Goal: Information Seeking & Learning: Get advice/opinions

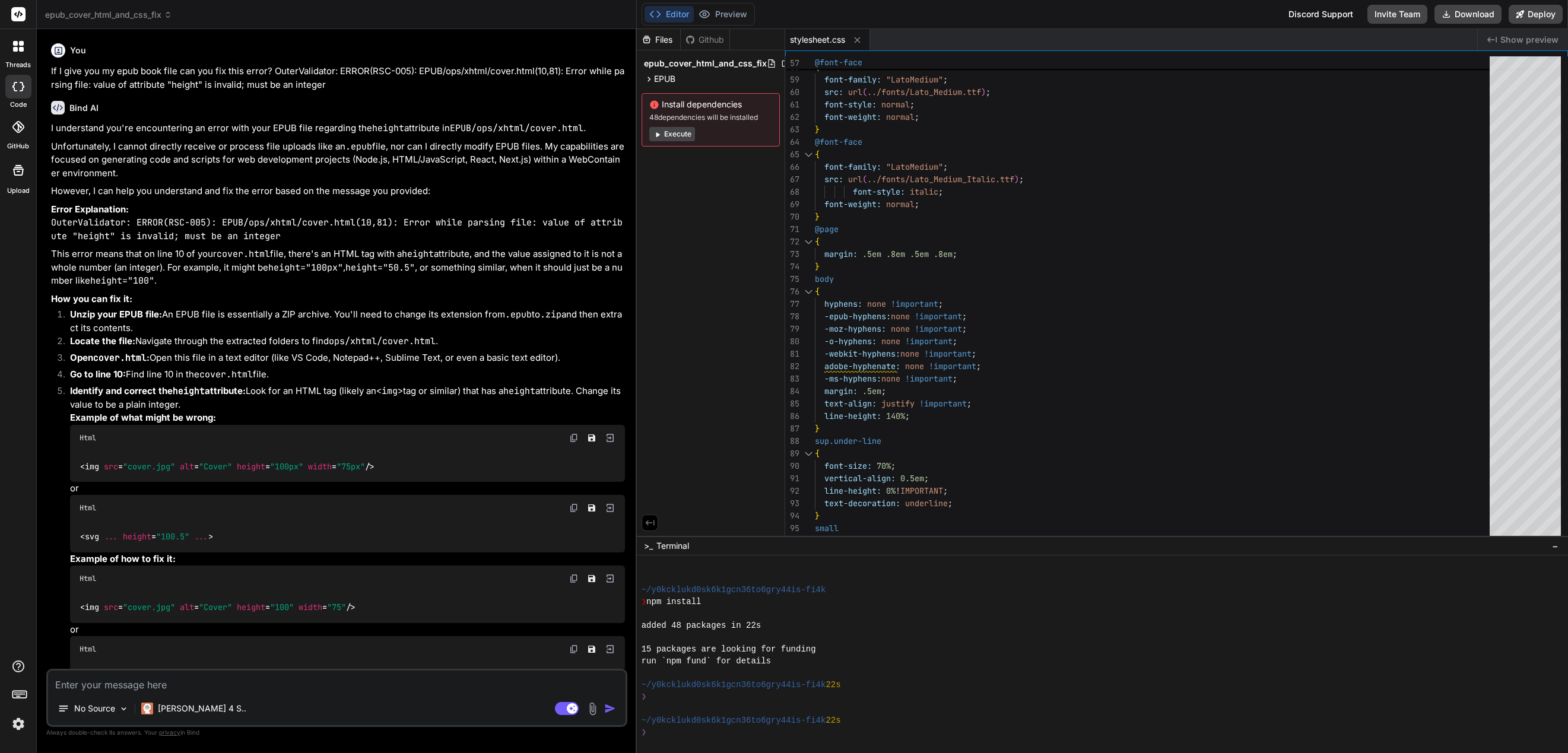
scroll to position [95, 0]
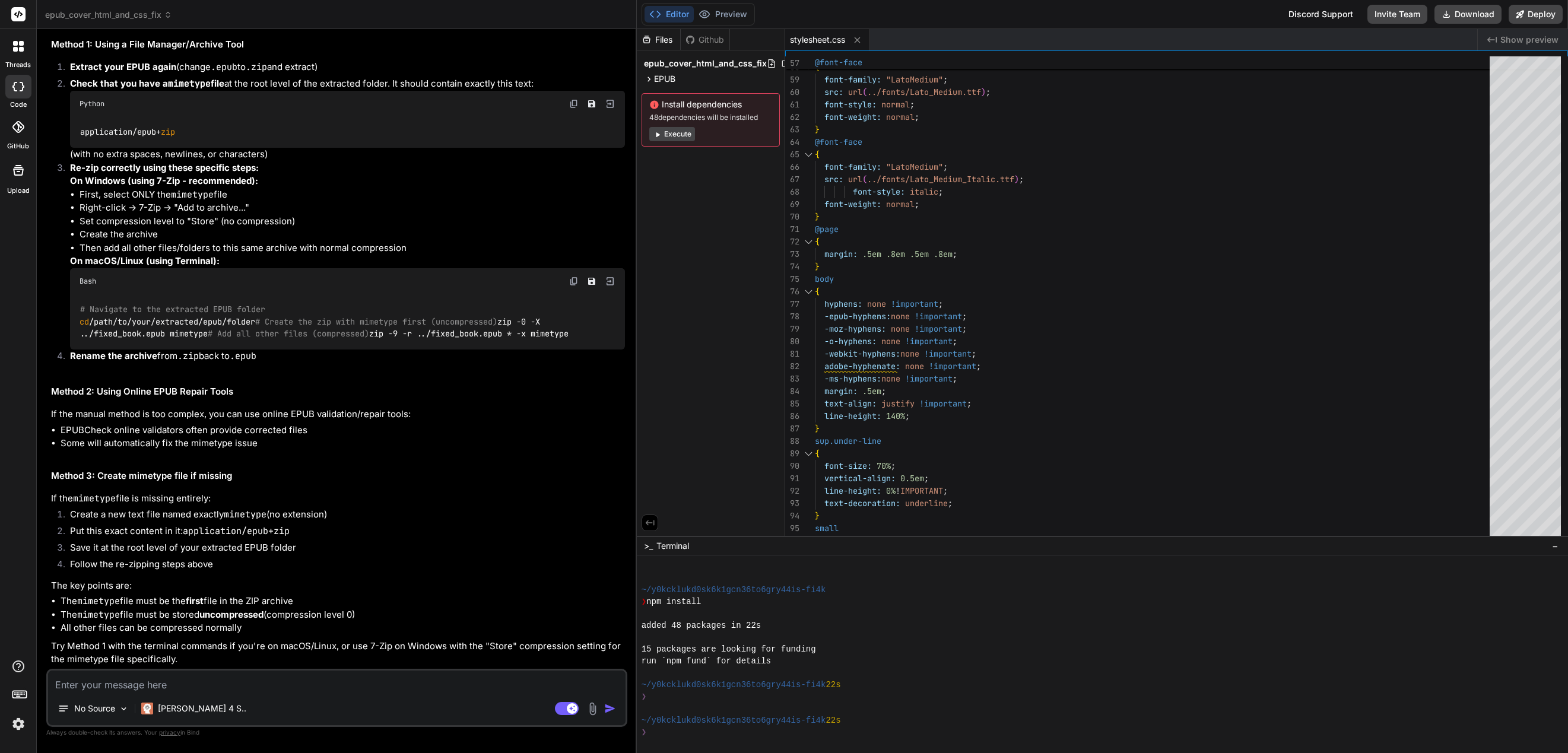
click at [337, 688] on textarea at bounding box center [337, 681] width 578 height 21
type textarea "C"
type textarea "x"
type textarea "Ca"
type textarea "x"
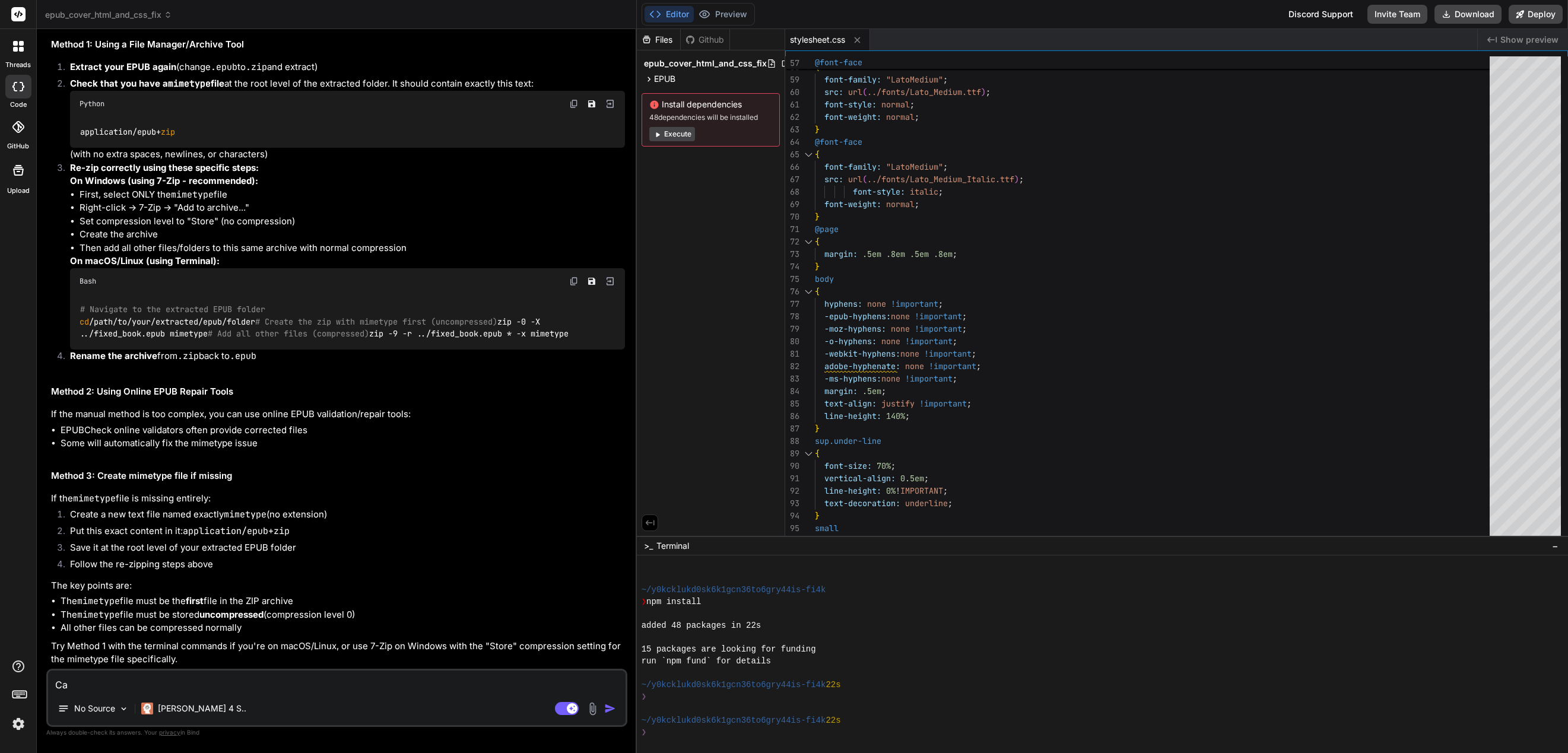
type textarea "Can"
type textarea "x"
type textarea "Can"
type textarea "x"
type textarea "Can y"
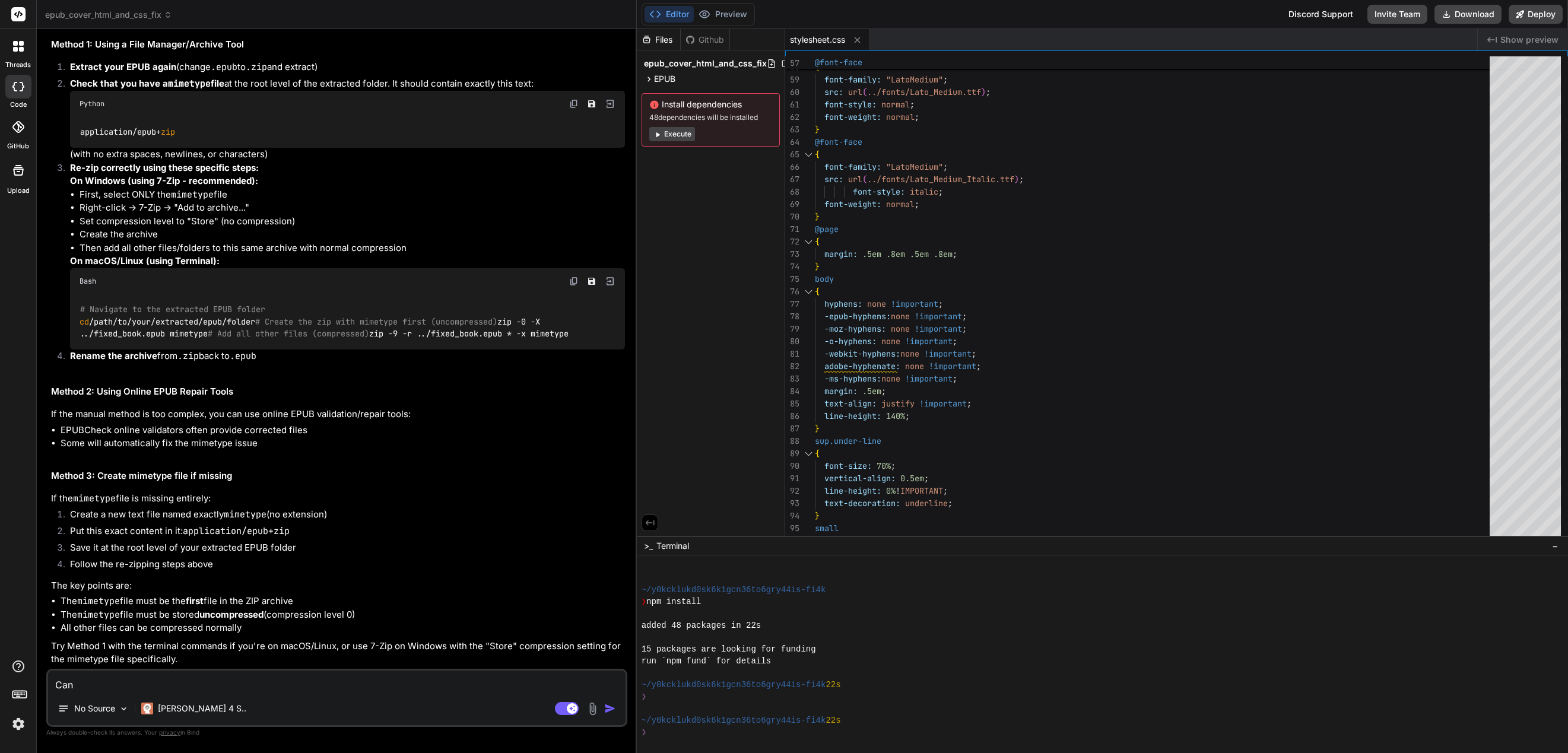
type textarea "x"
type textarea "Can yo"
type textarea "x"
type textarea "Can you"
type textarea "x"
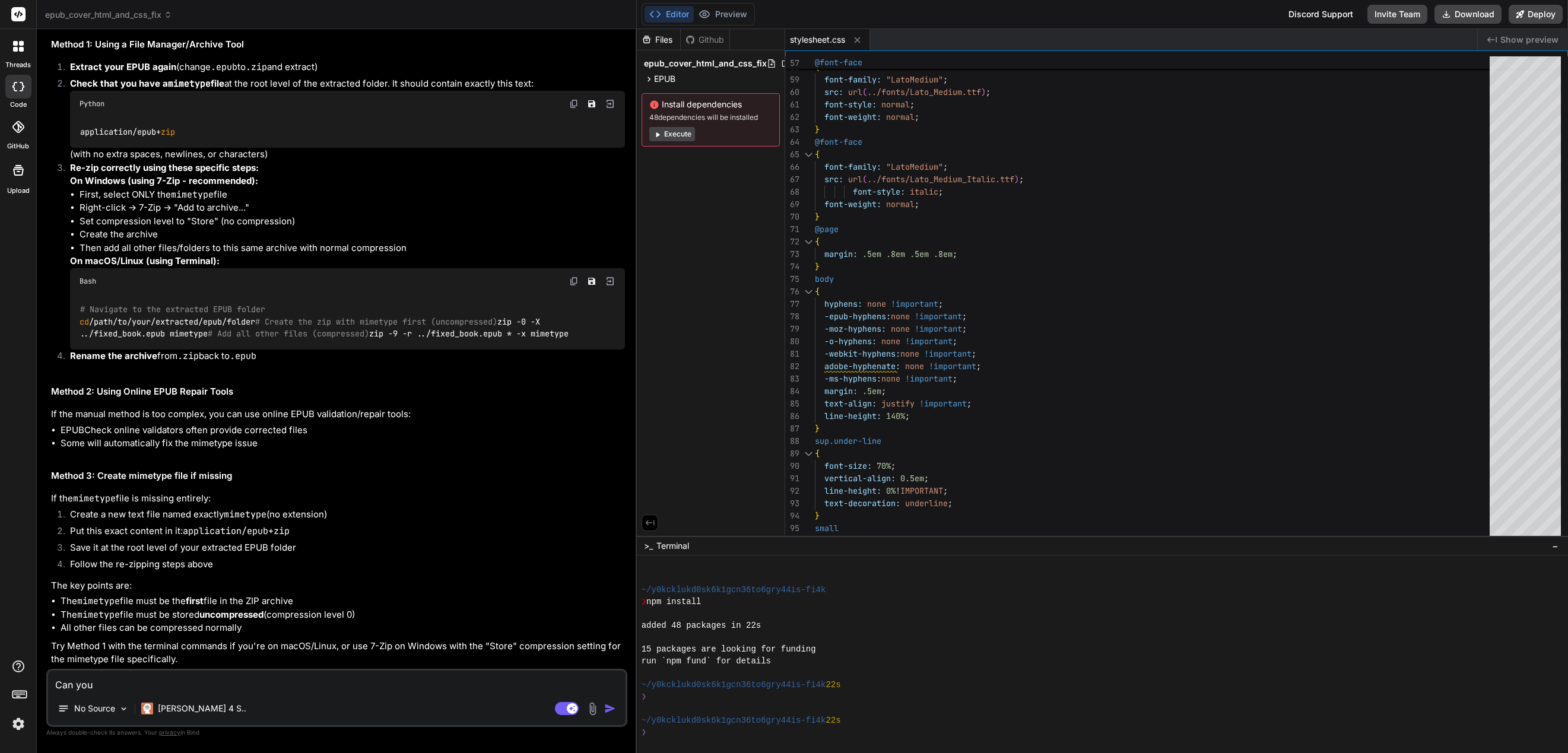
type textarea "Can you"
type textarea "x"
type textarea "Can you g"
type textarea "x"
type textarea "Can you gi"
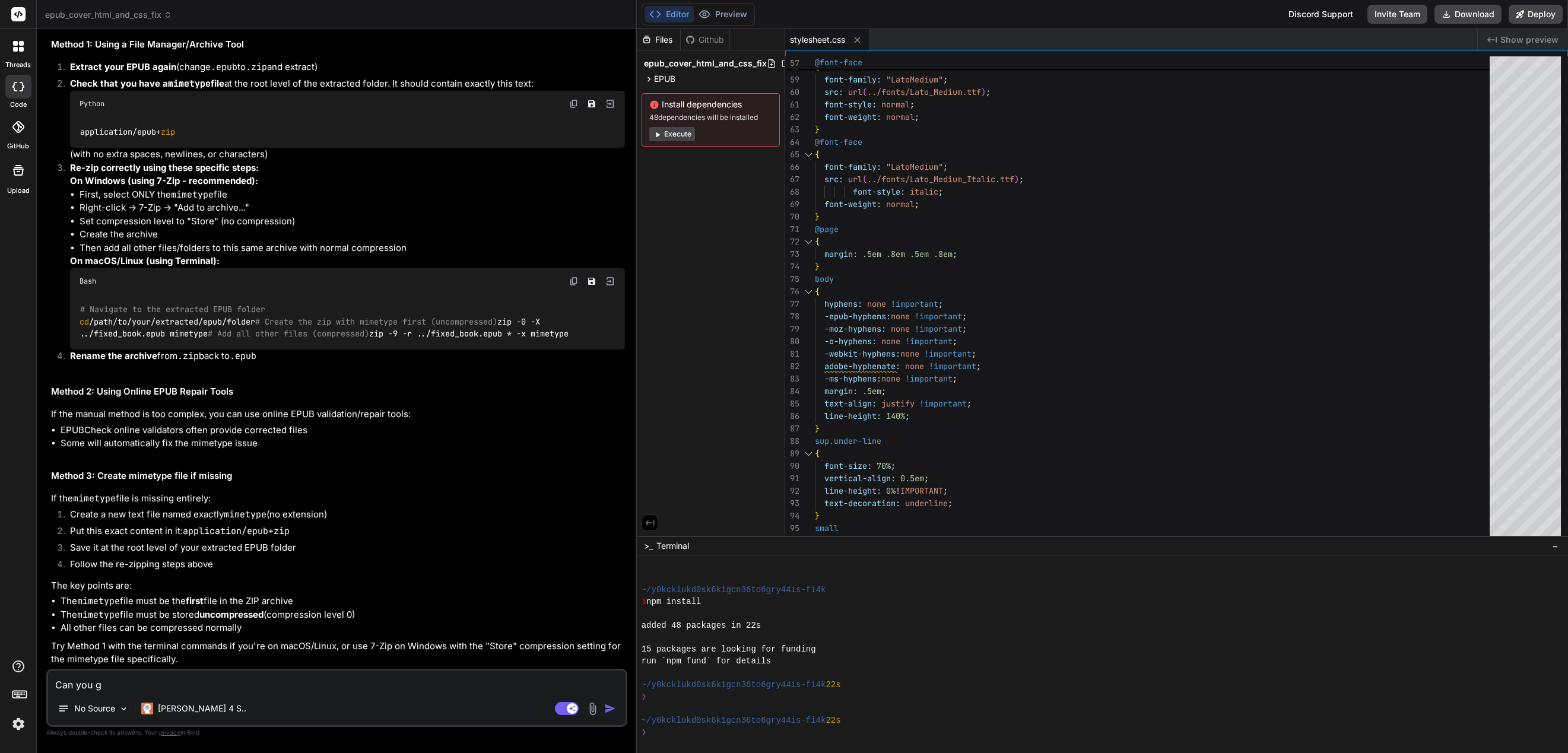
type textarea "x"
type textarea "Can you giv"
type textarea "x"
type textarea "Can you give"
type textarea "x"
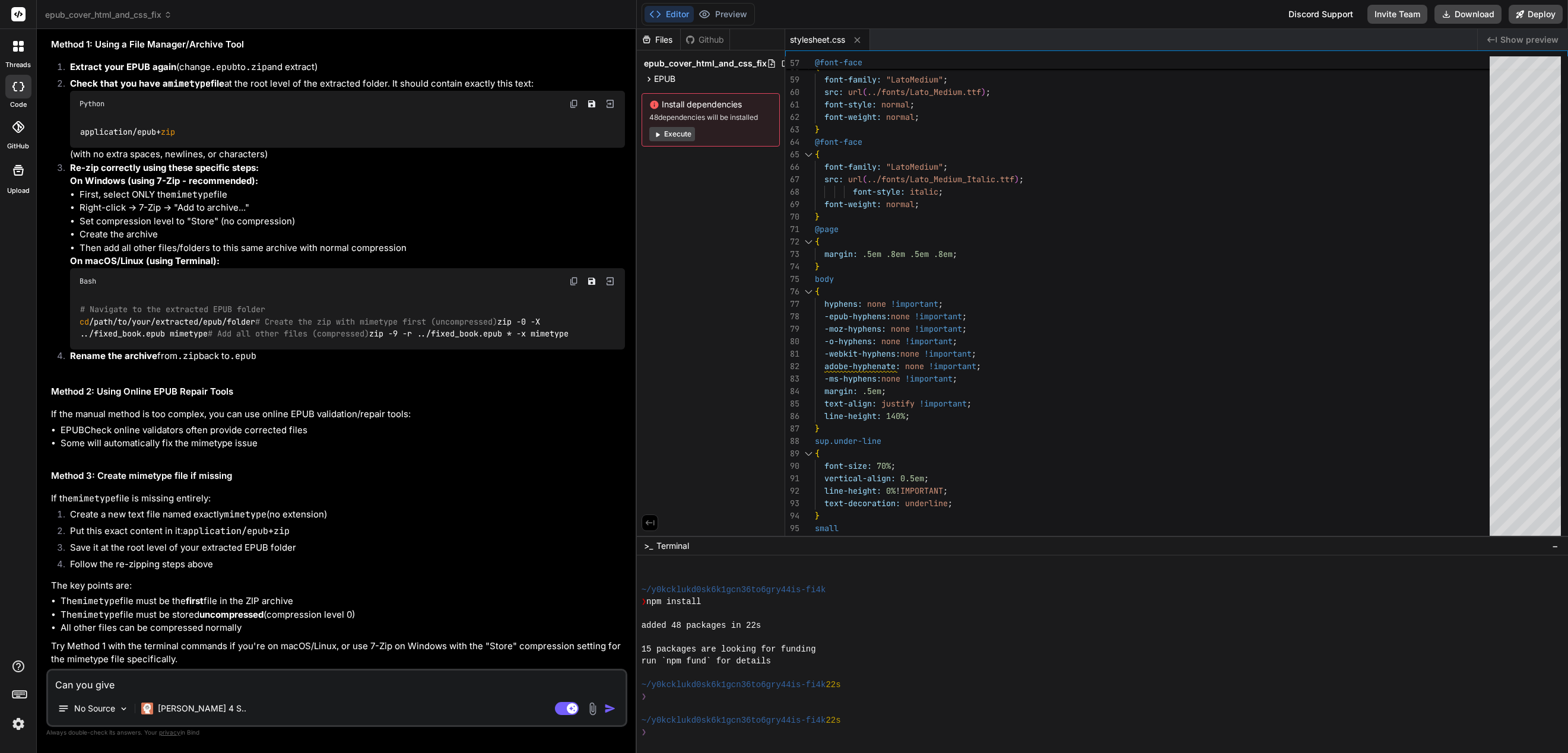
type textarea "Can you give"
type textarea "x"
type textarea "Can you give m"
type textarea "x"
type textarea "Can you give me"
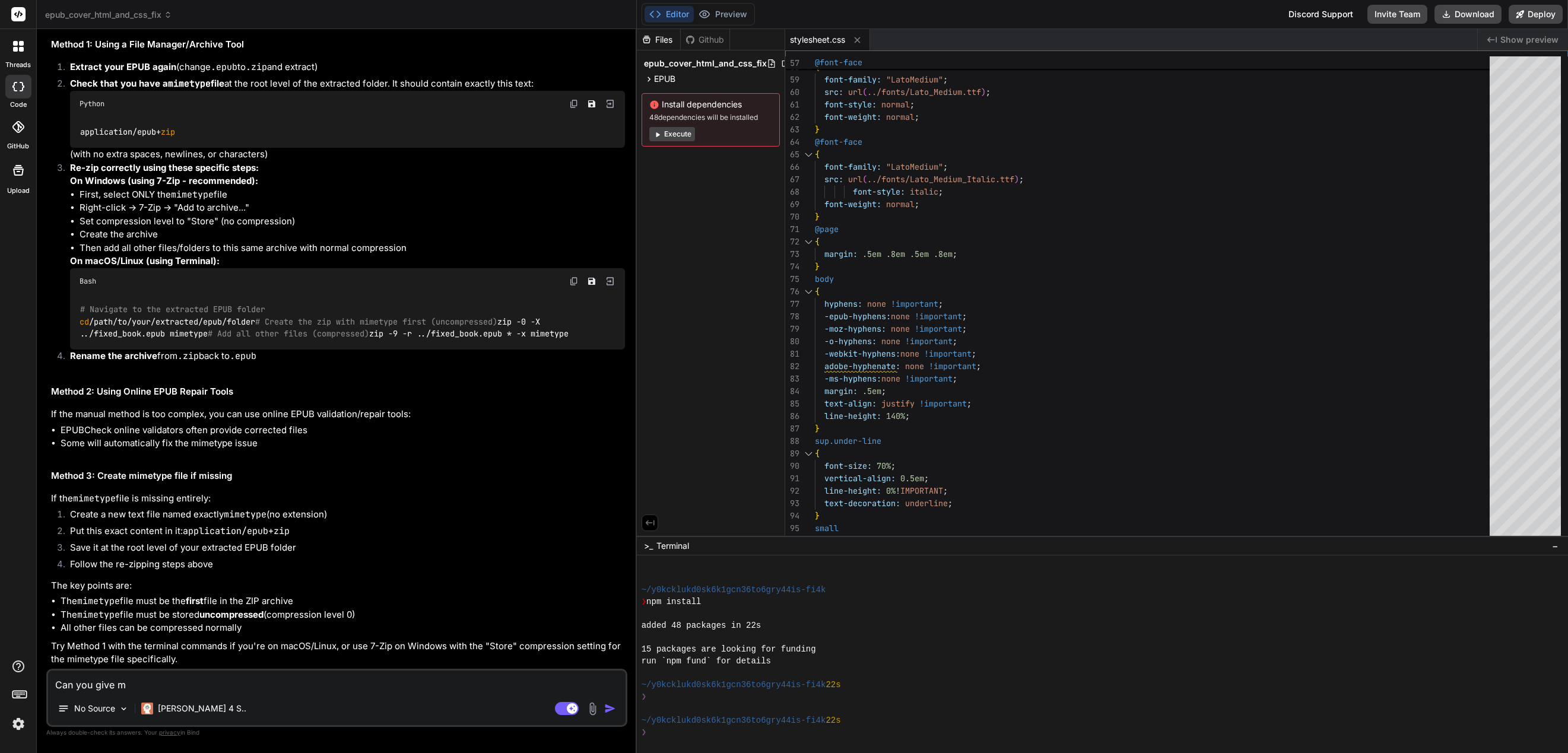
type textarea "x"
type textarea "Can you give me"
type textarea "x"
type textarea "Can you give me t"
type textarea "x"
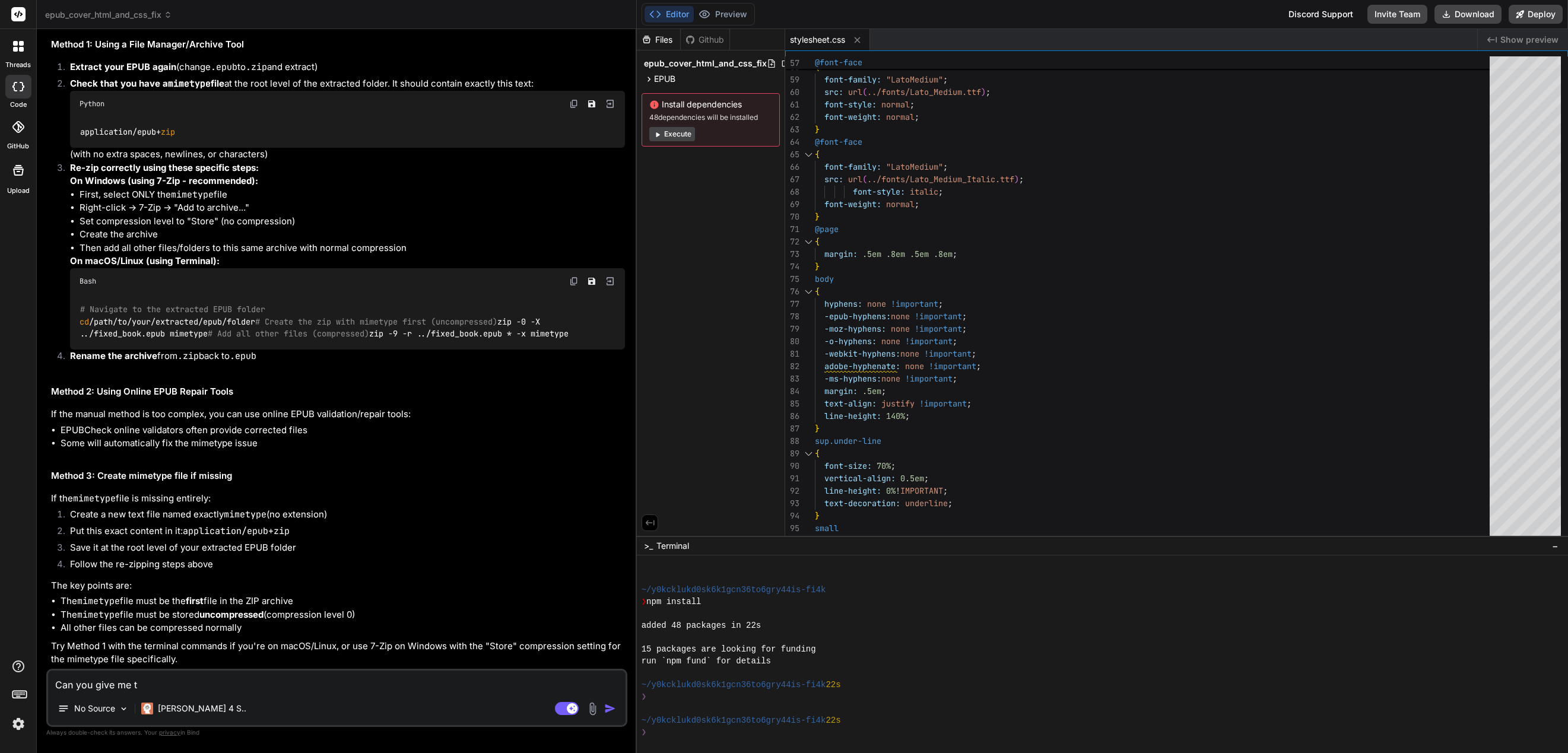
type textarea "Can you give me th"
type textarea "x"
type textarea "Can you give me the"
type textarea "x"
type textarea "Can you give me the"
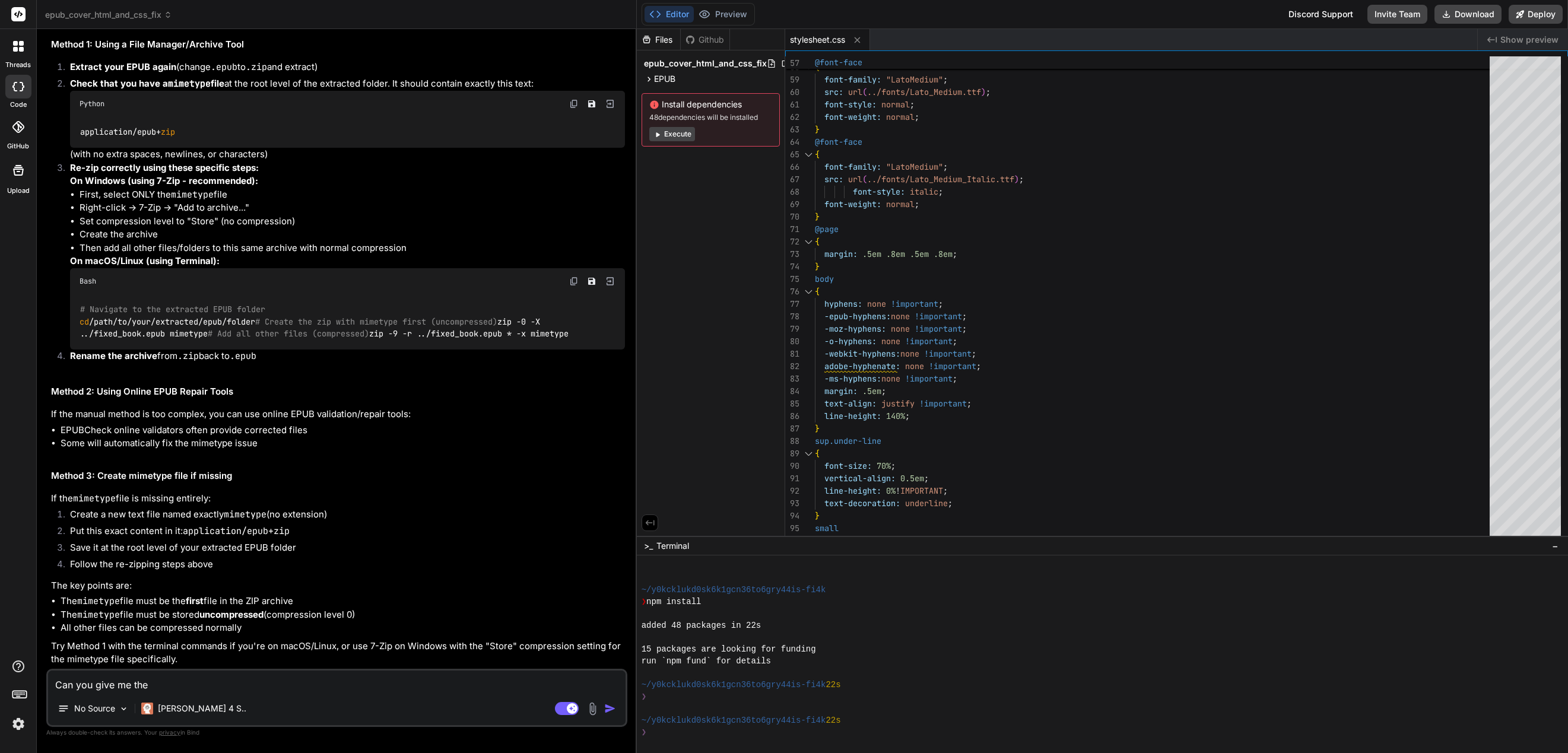
type textarea "x"
type textarea "Can you give me the t"
type textarea "x"
type textarea "Can you give me the te"
type textarea "x"
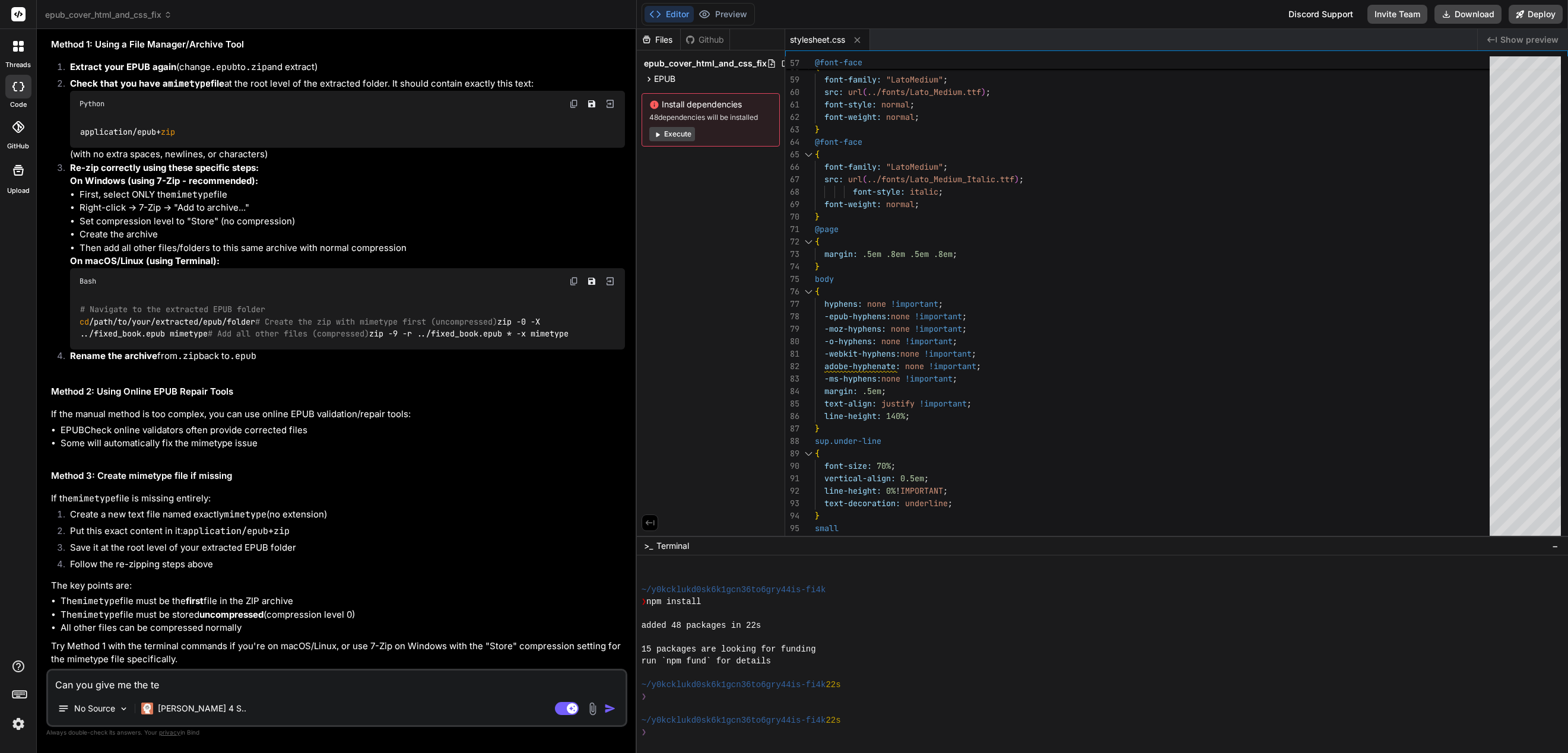
type textarea "Can you give me the ter"
type textarea "x"
type textarea "Can you give me the term"
type textarea "x"
type textarea "Can you give me the termi"
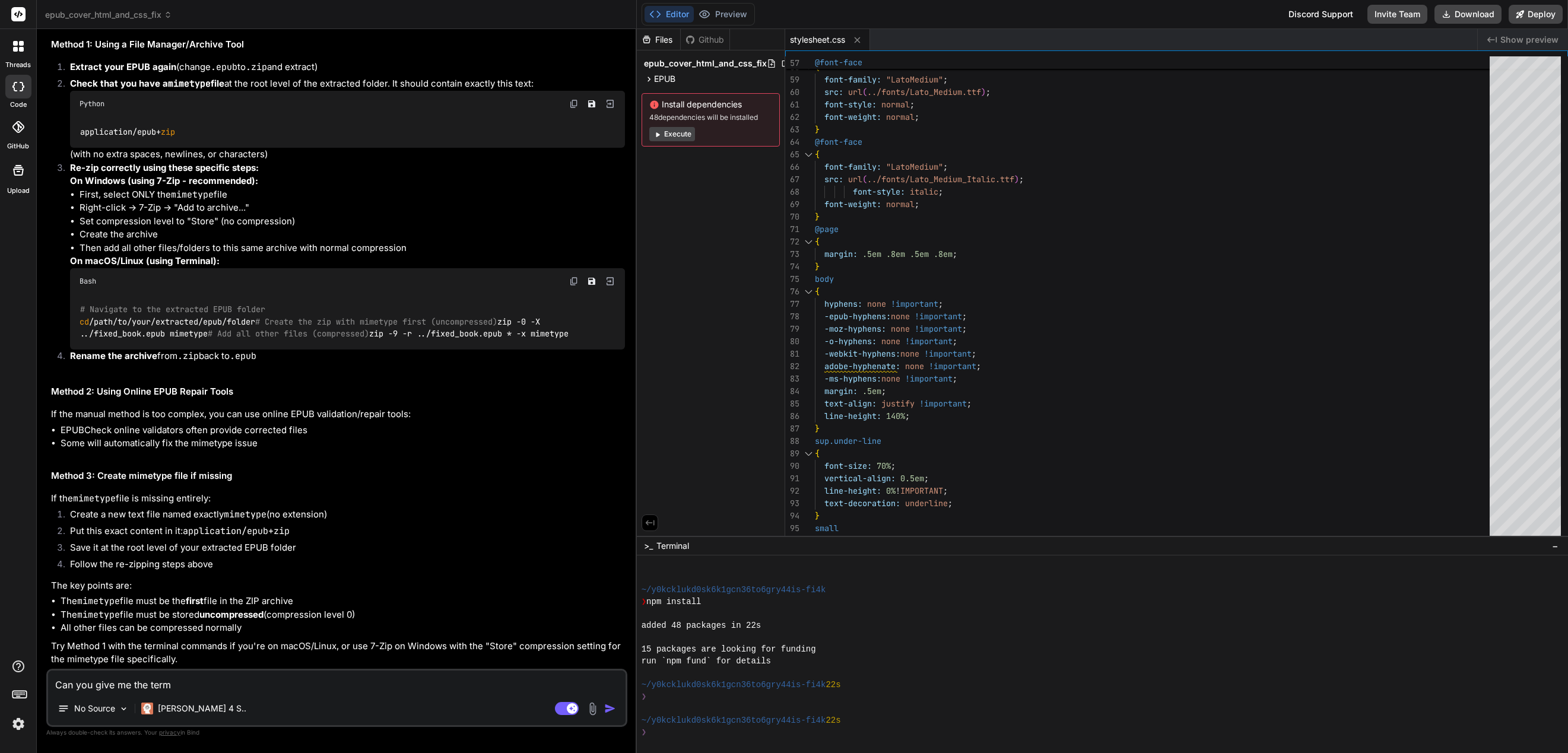
type textarea "x"
type textarea "Can you give me the termin"
type textarea "x"
type textarea "Can you give me the termina"
type textarea "x"
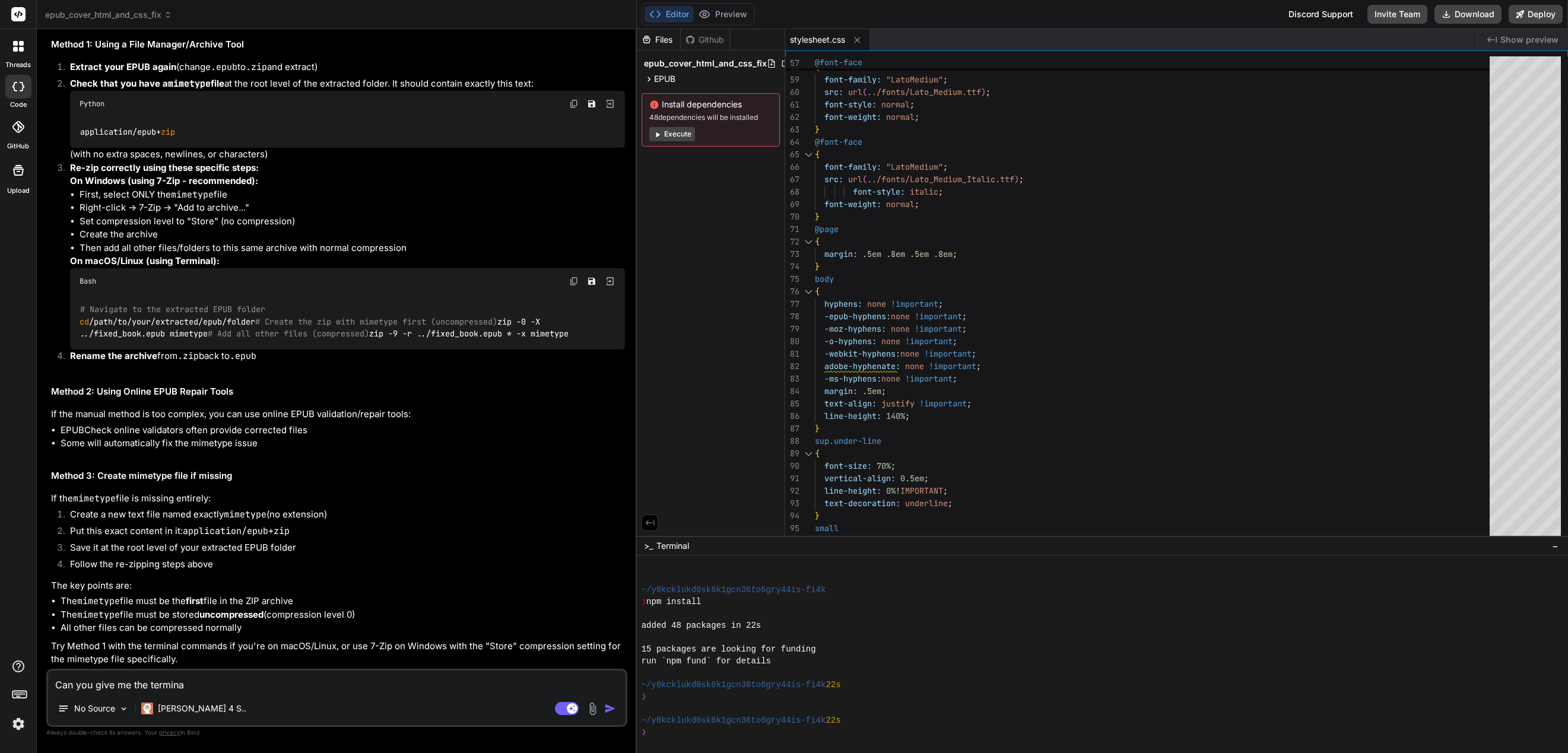
type textarea "Can you give me the terminal"
type textarea "x"
type textarea "Can you give me the terminal"
type textarea "x"
type textarea "Can you give me the terminal c"
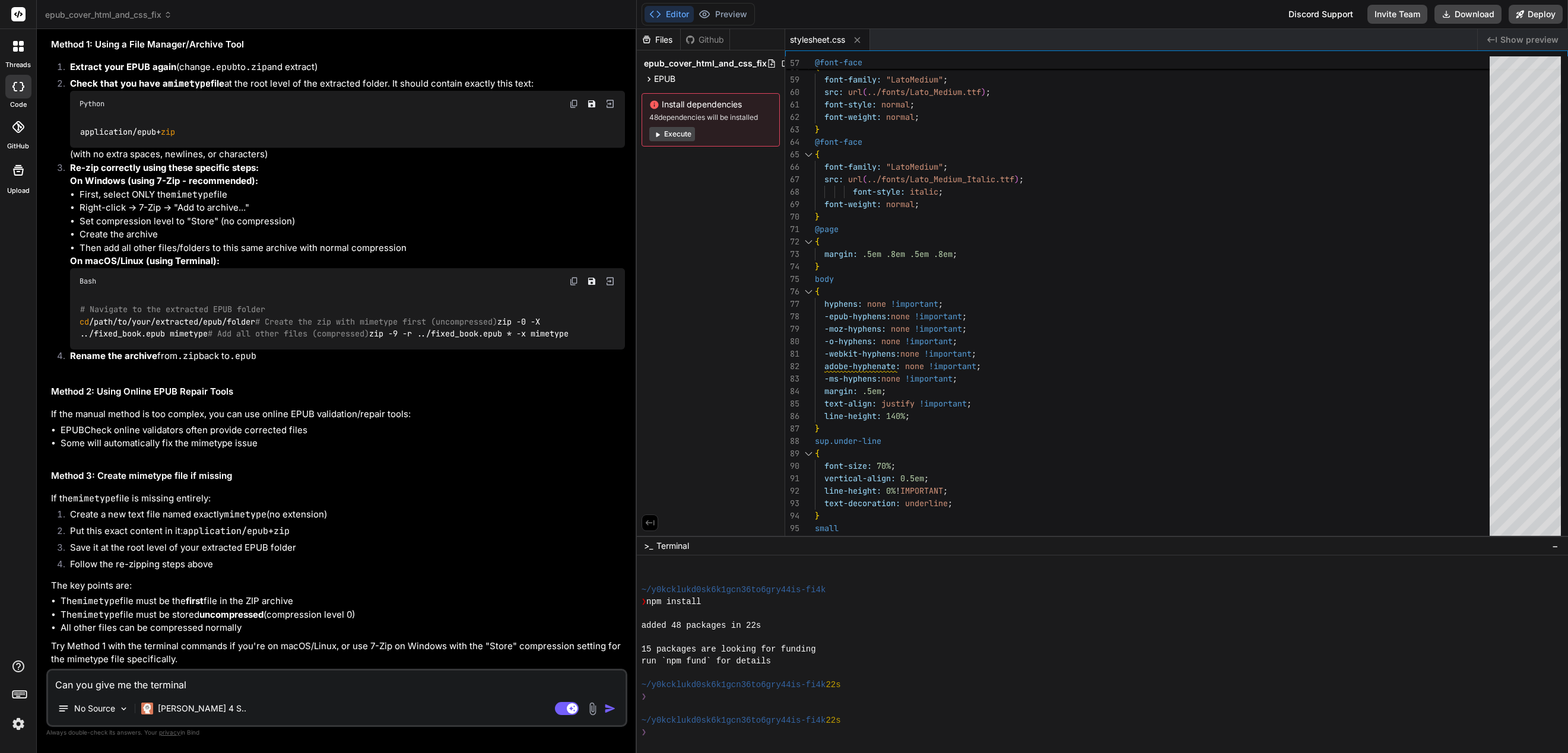
type textarea "x"
type textarea "Can you give me the terminal co"
type textarea "x"
type textarea "Can you give me the terminal com"
type textarea "x"
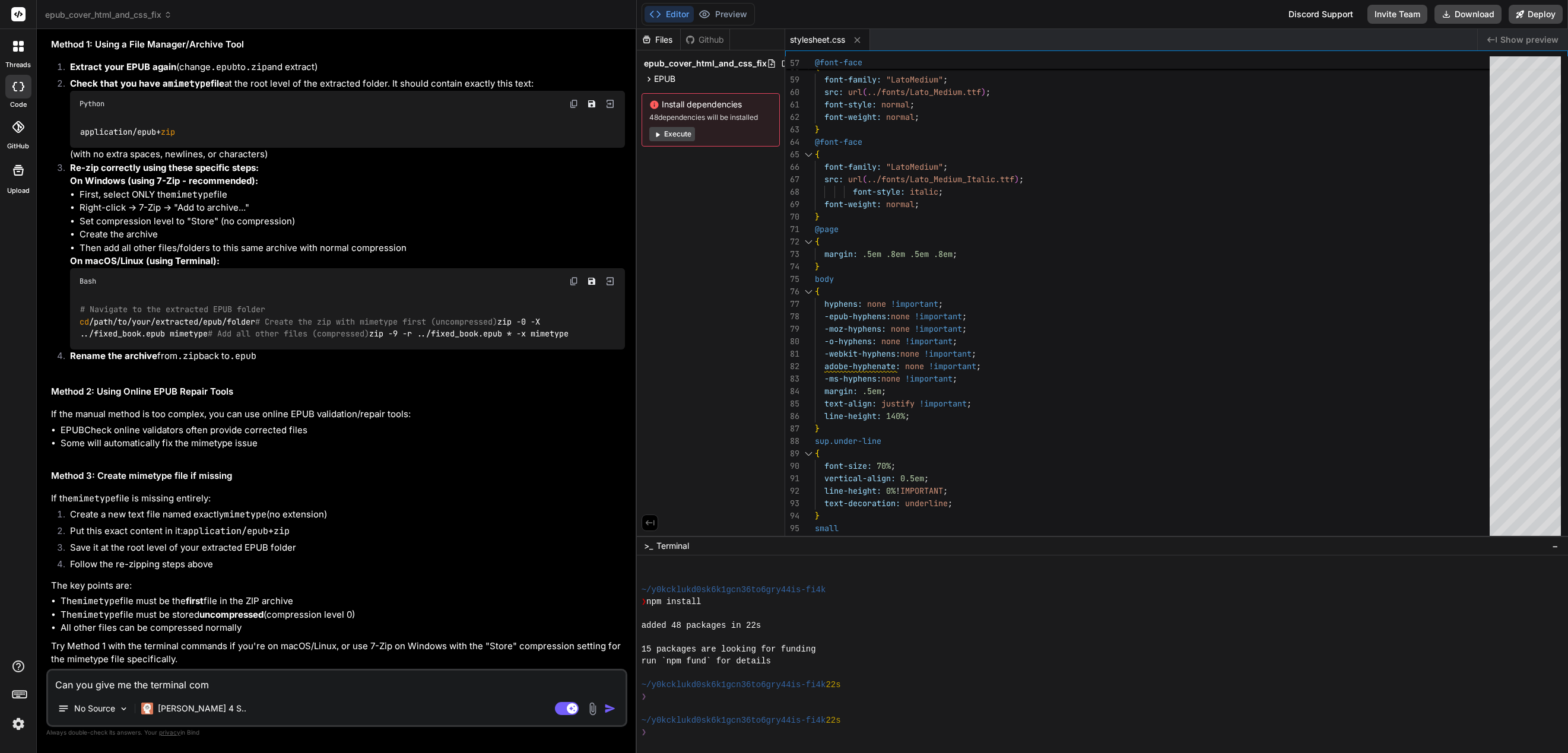
type textarea "Can you give me the terminal comm"
type textarea "x"
type textarea "Can you give me the terminal comma"
type textarea "x"
type textarea "Can you give me the terminal comman"
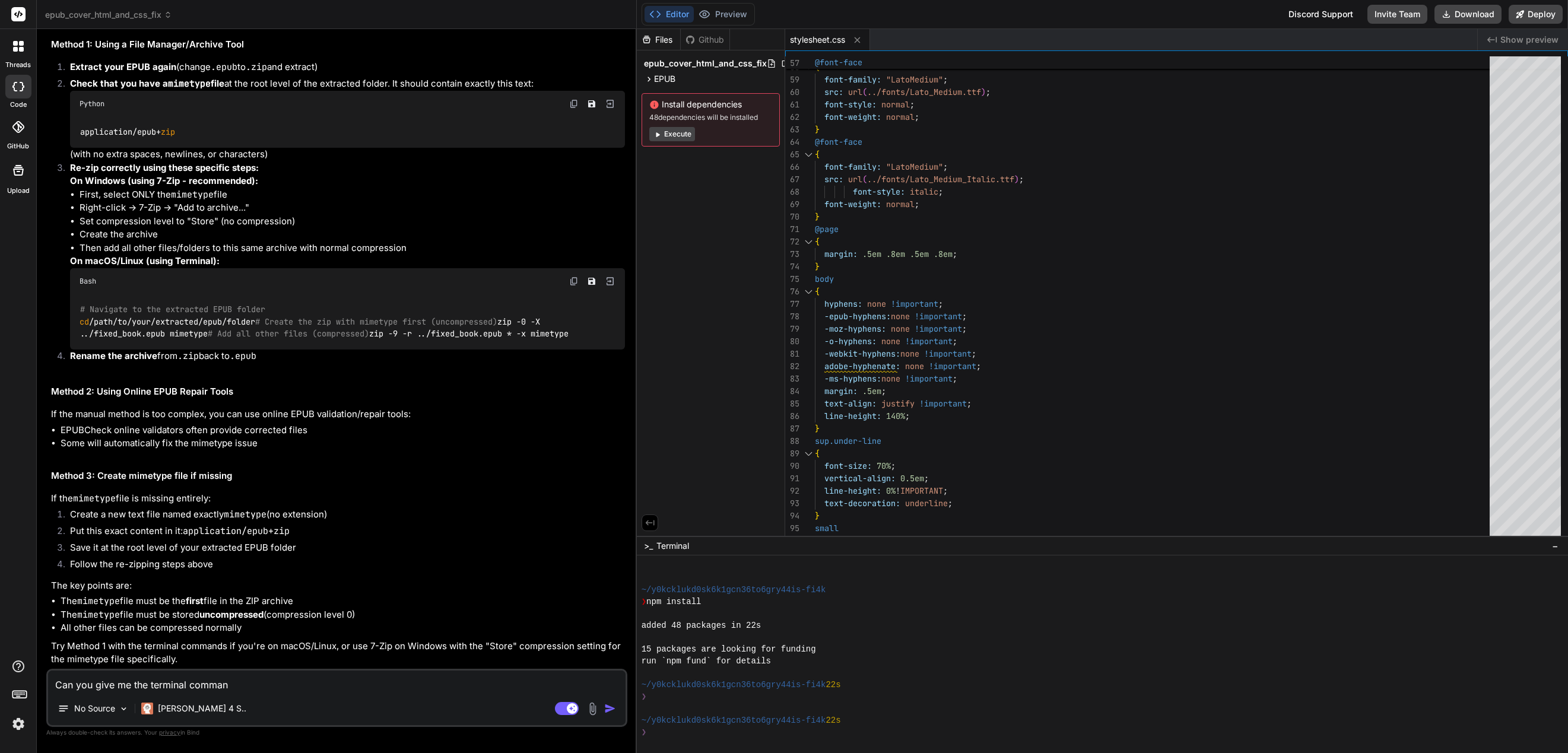
type textarea "x"
type textarea "Can you give me the terminal command"
type textarea "x"
type textarea "Can you give me the terminal commands"
type textarea "x"
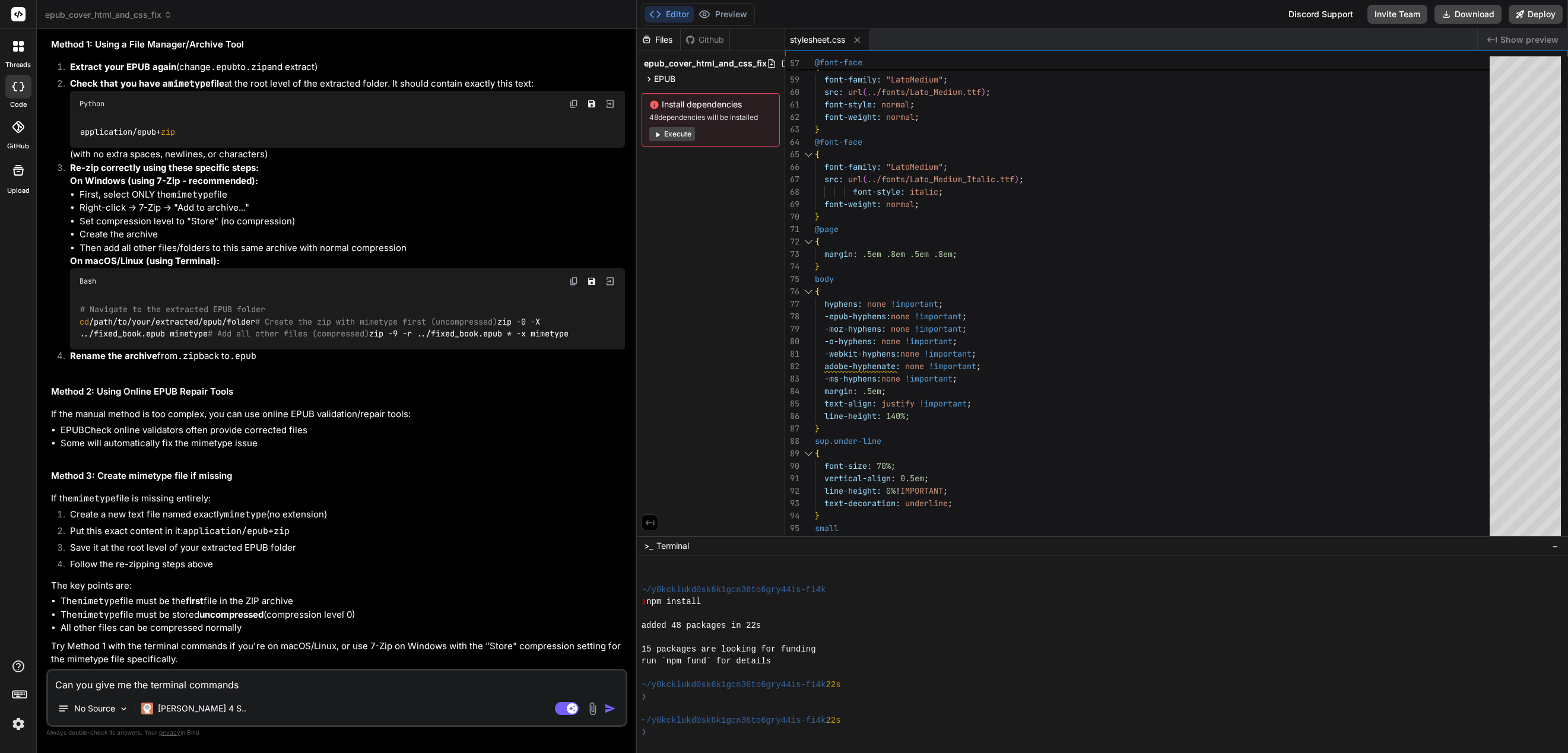
type textarea "Can you give me the terminal commands"
type textarea "x"
type textarea "Can you give me the terminal commands d"
type textarea "x"
type textarea "Can you give me the terminal commands do"
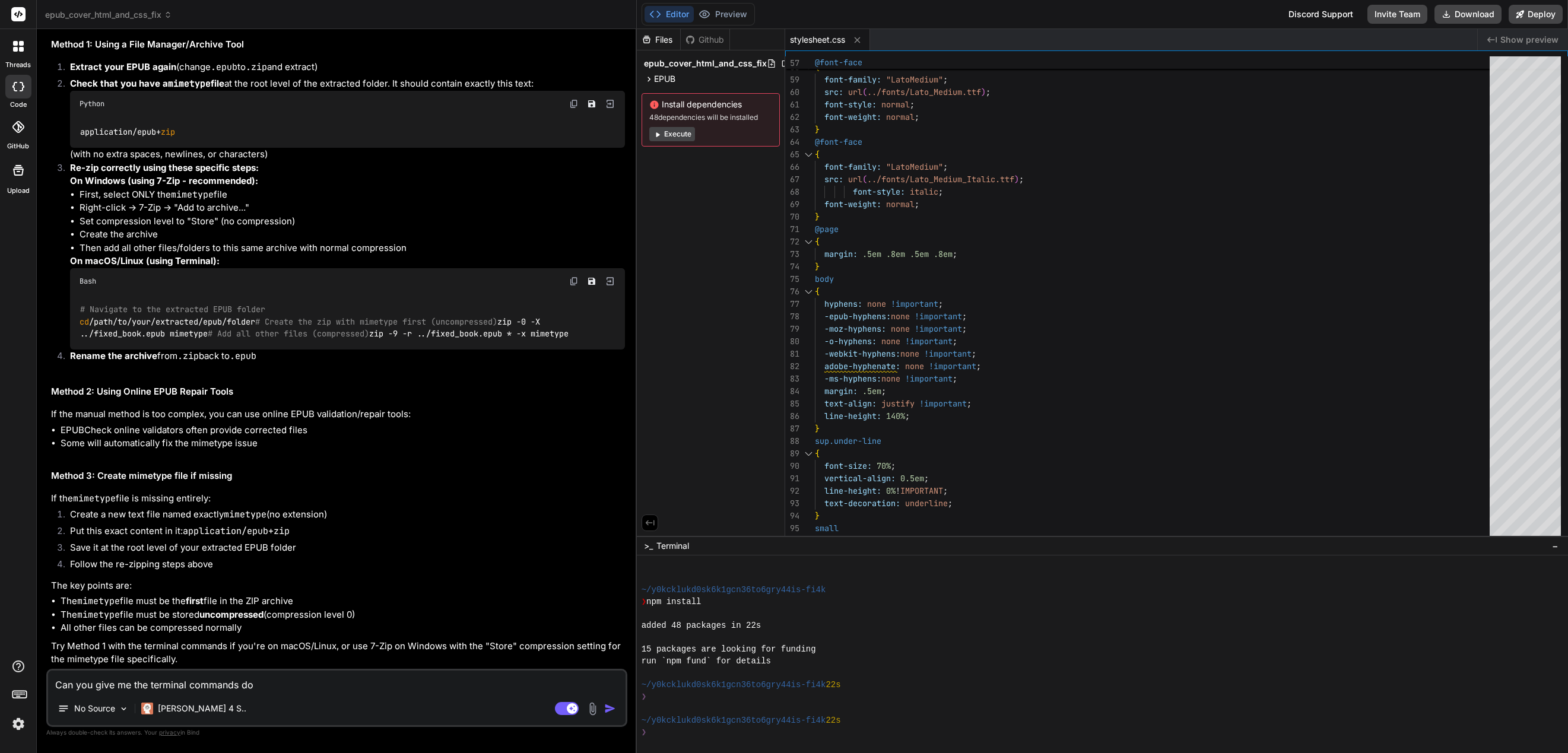
type textarea "x"
type textarea "Can you give me the terminal commands d"
type textarea "x"
type textarea "Can you give me the terminal commands"
type textarea "x"
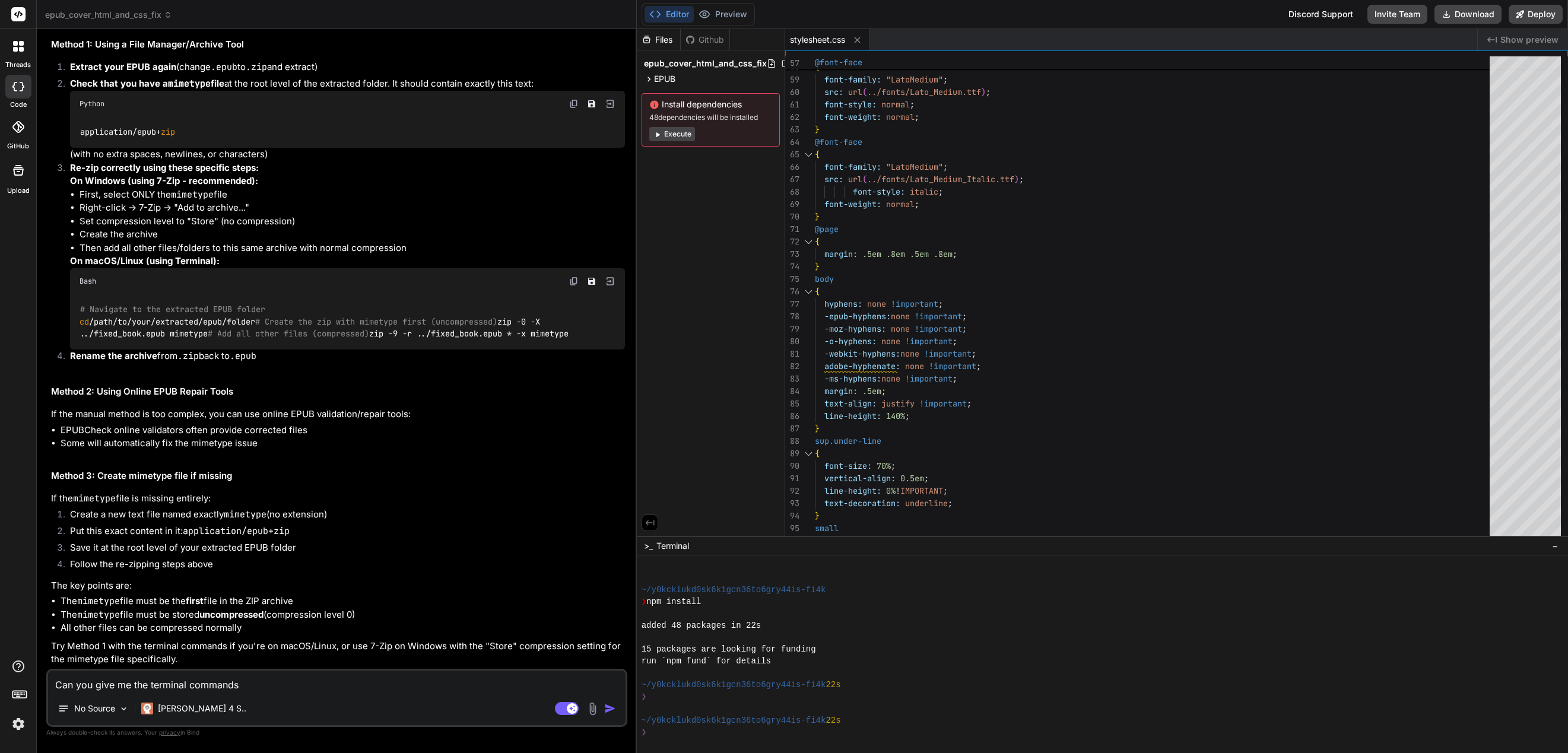
type textarea "Can you give me the terminal commands t"
type textarea "x"
type textarea "Can you give me the terminal commands to"
type textarea "x"
type textarea "Can you give me the terminal commands to"
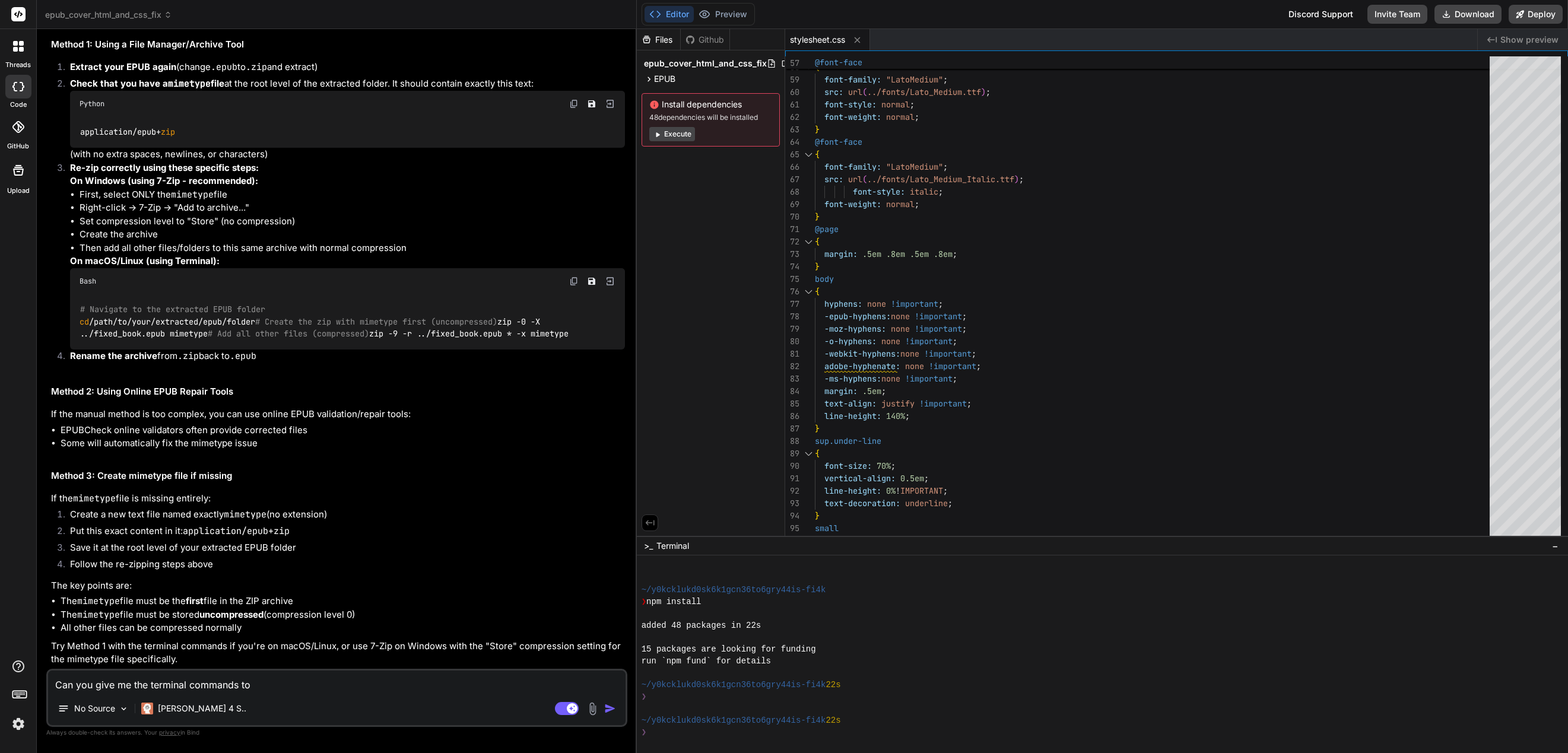
type textarea "x"
type textarea "Can you give me the terminal commands to d"
type textarea "x"
type textarea "Can you give me the terminal commands to do"
type textarea "x"
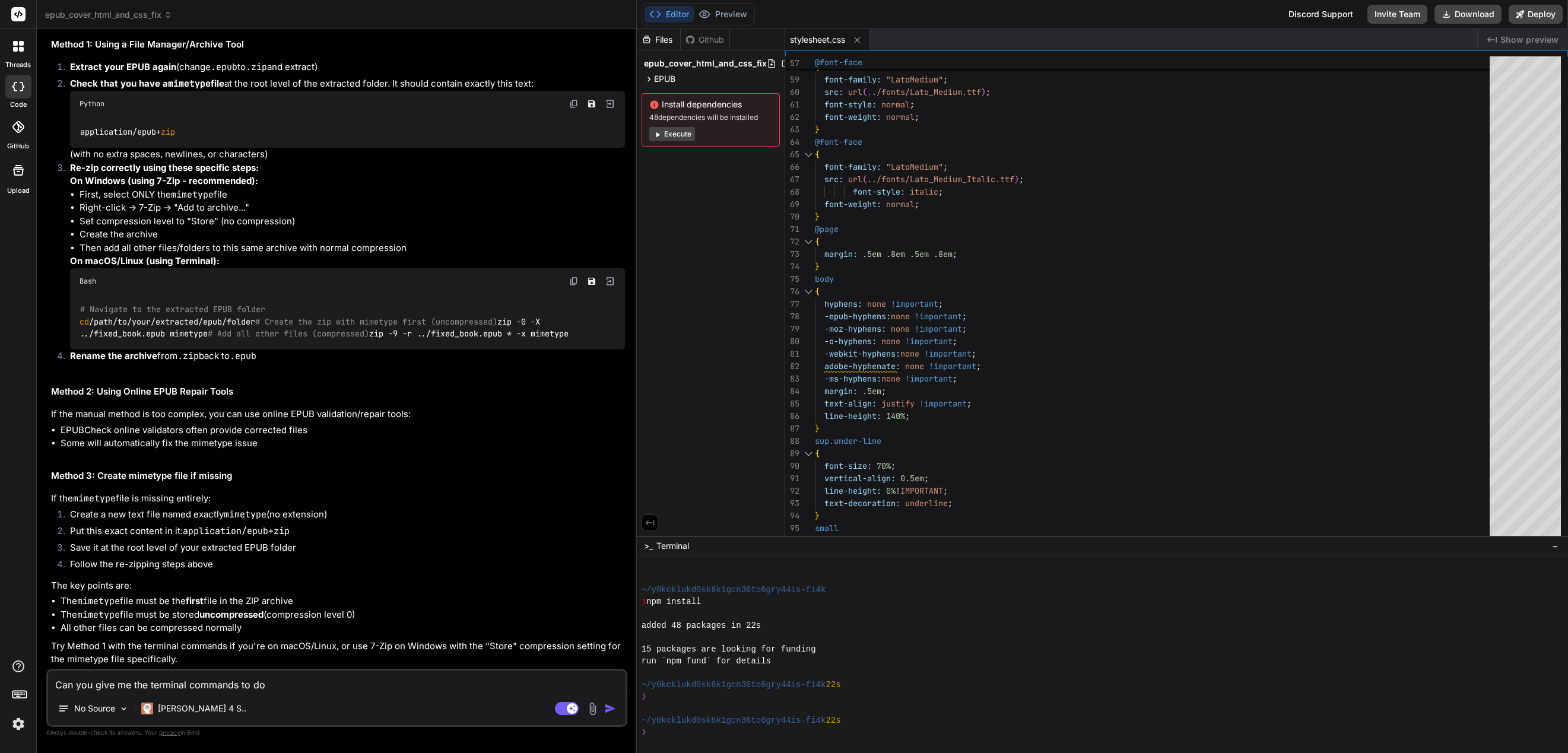
type textarea "Can you give me the terminal commands to do"
type textarea "x"
type textarea "Can you give me the terminal commands to do t"
type textarea "x"
type textarea "Can you give me the terminal commands to do th"
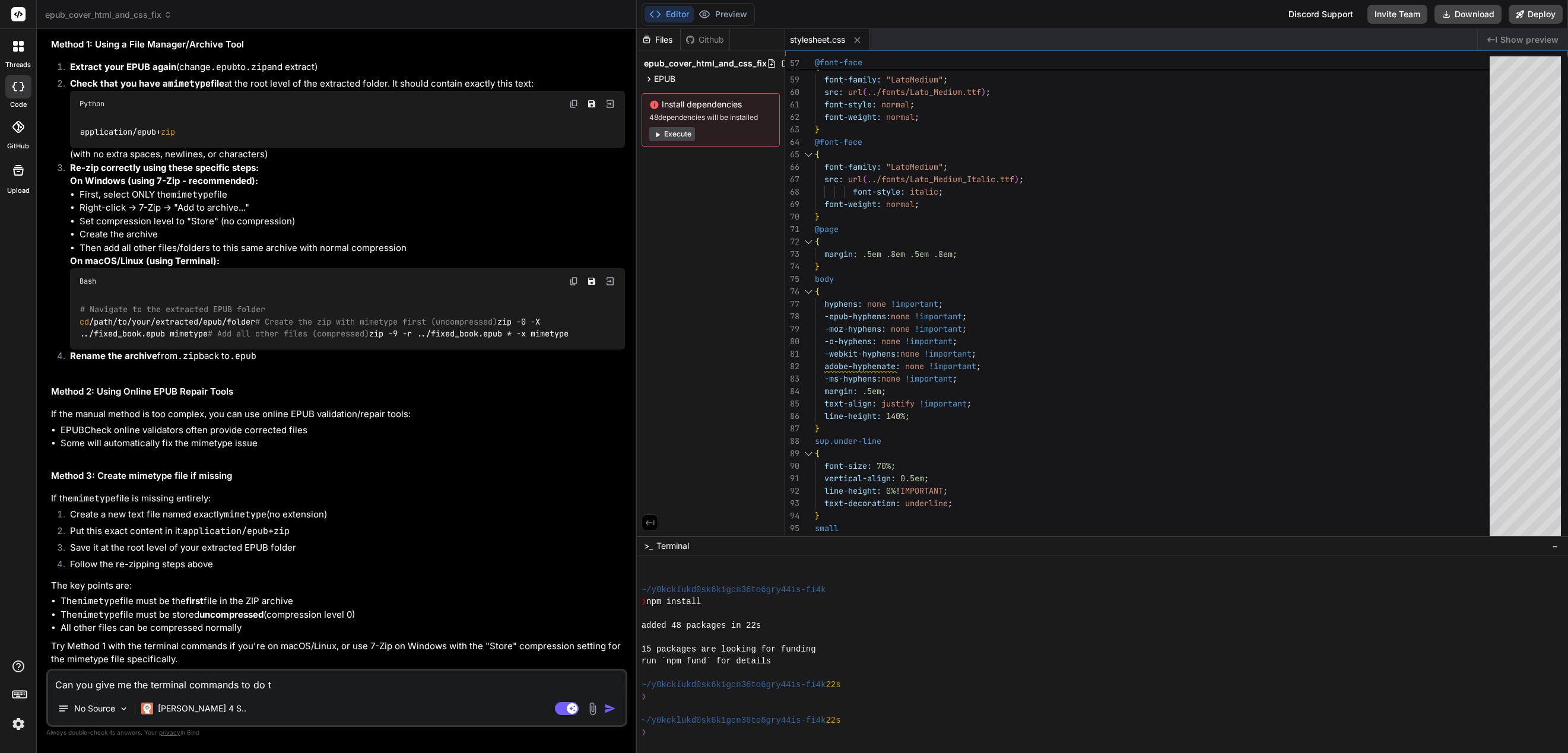
type textarea "x"
type textarea "Can you give me the terminal commands to do thi"
type textarea "x"
type textarea "Can you give me the terminal commands to do this"
type textarea "x"
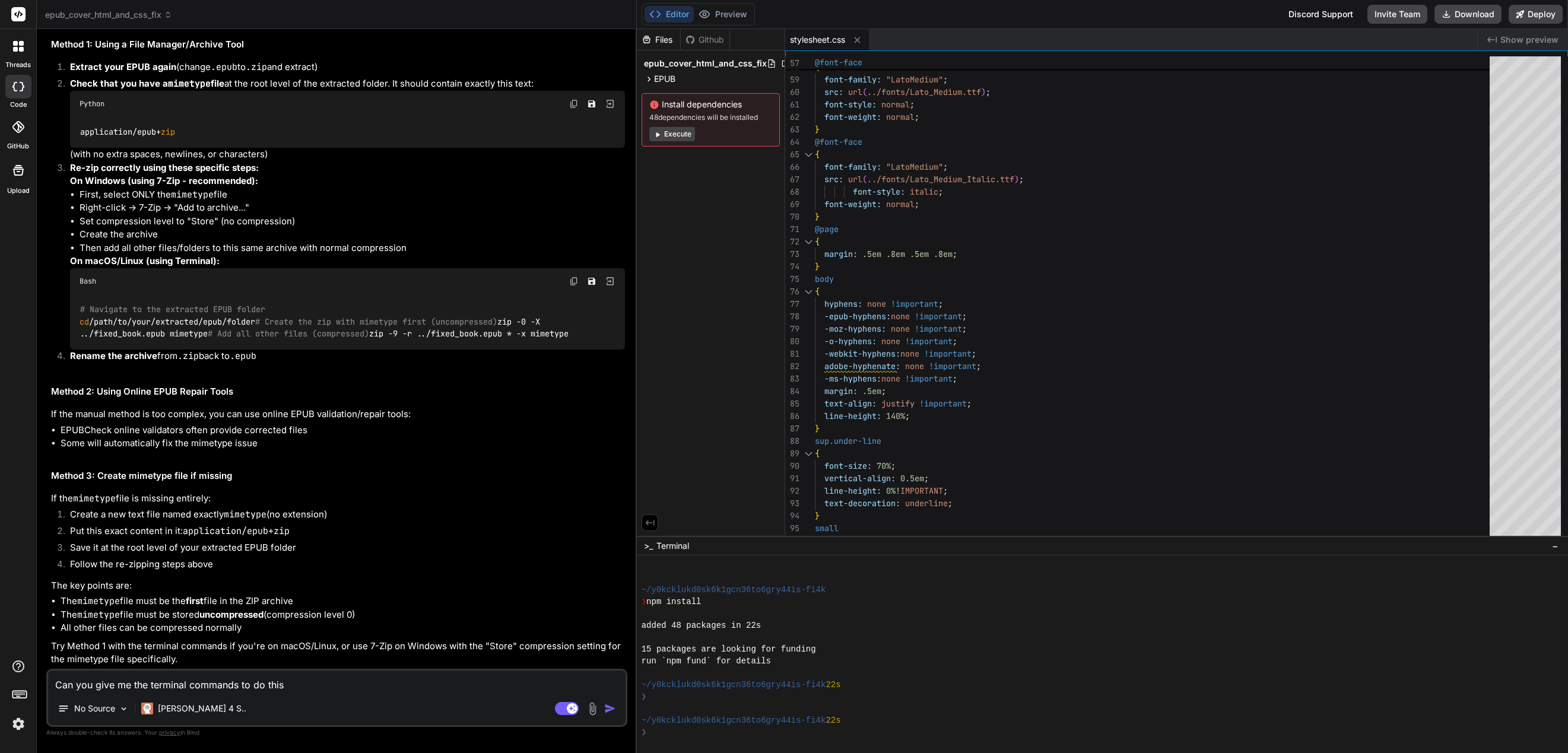
type textarea "Can you give me the terminal commands to do this"
type textarea "x"
type textarea "Can you give me the terminal commands to do this f"
type textarea "x"
type textarea "Can you give me the terminal commands to do this fo"
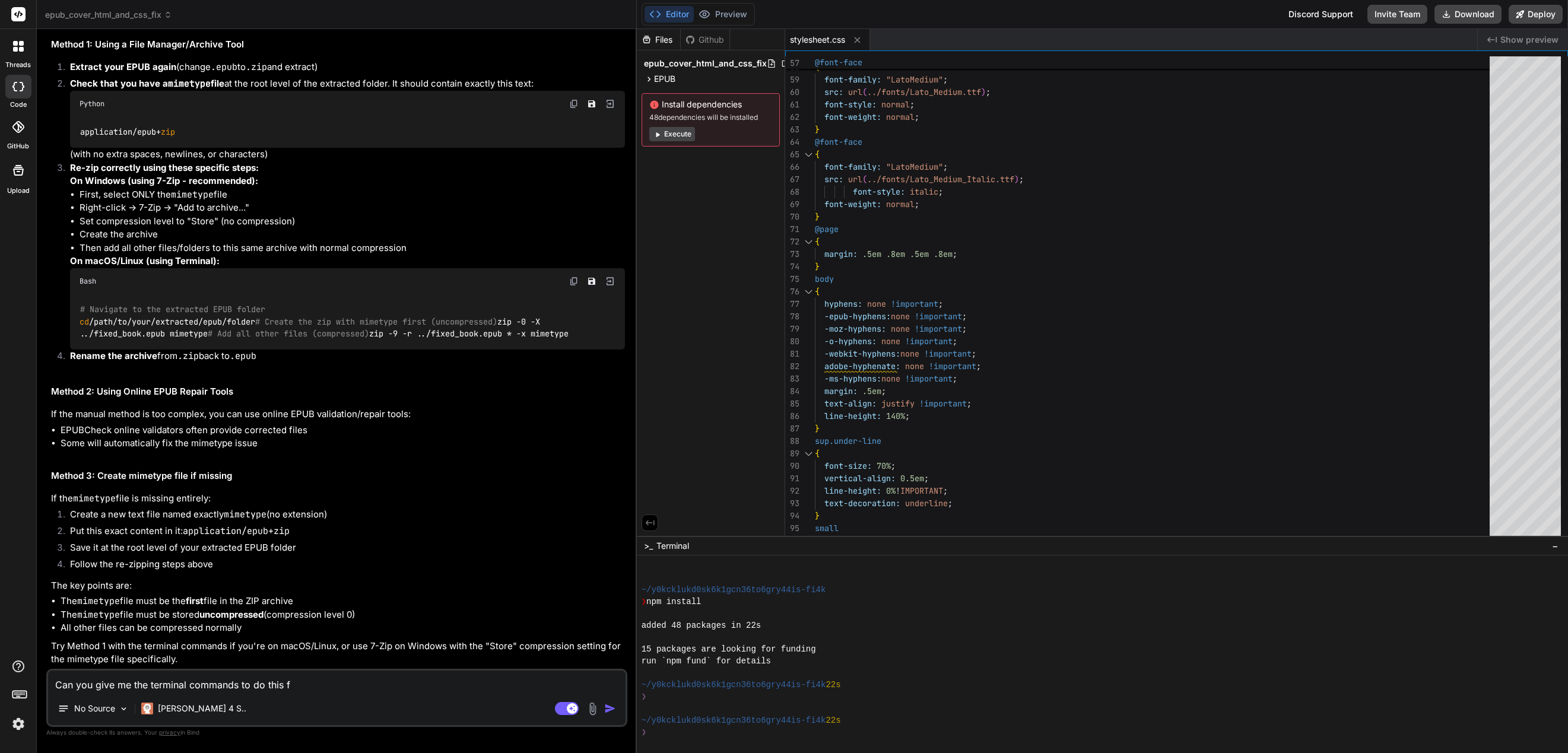
type textarea "x"
type textarea "Can you give me the terminal commands to do this for"
type textarea "x"
type textarea "Can you give me the terminal commands to do this for"
type textarea "x"
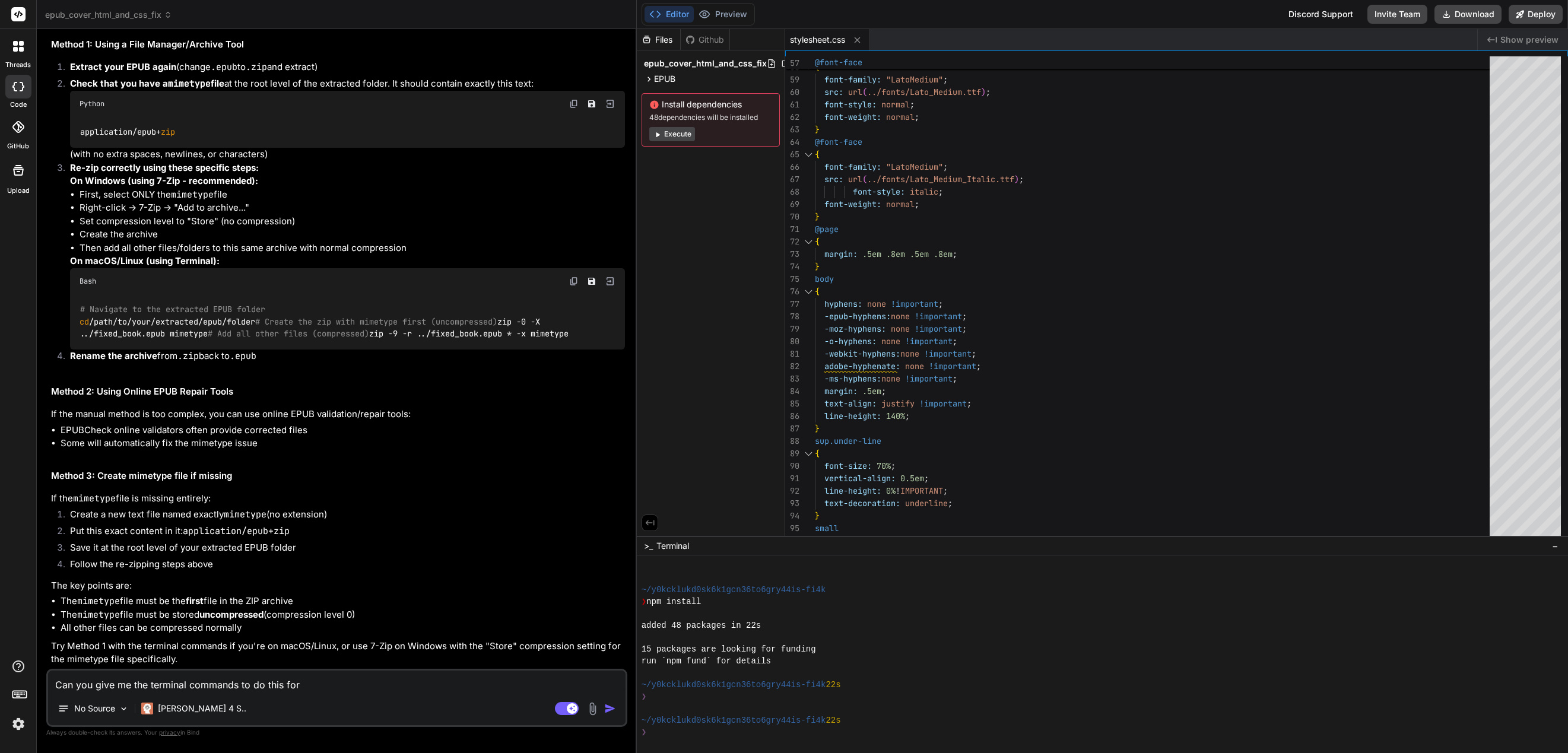
type textarea "Can you give me the terminal commands to do this for f"
type textarea "x"
type textarea "Can you give me the terminal commands to do this for fi"
type textarea "x"
type textarea "Can you give me the terminal commands to do this for fil"
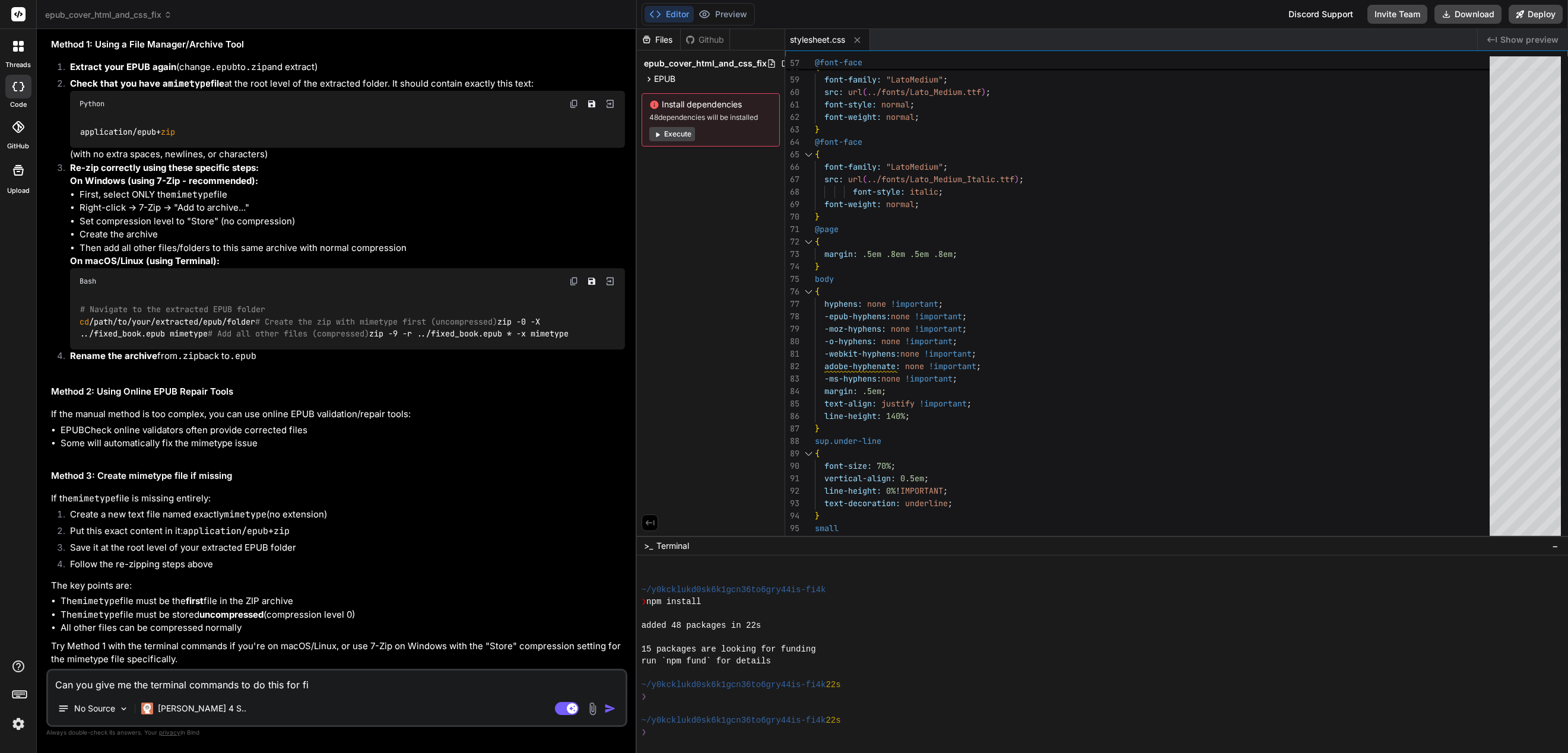
type textarea "x"
type textarea "Can you give me the terminal commands to do this for file"
type textarea "x"
type textarea "Can you give me the terminal commands to do this for files"
type textarea "x"
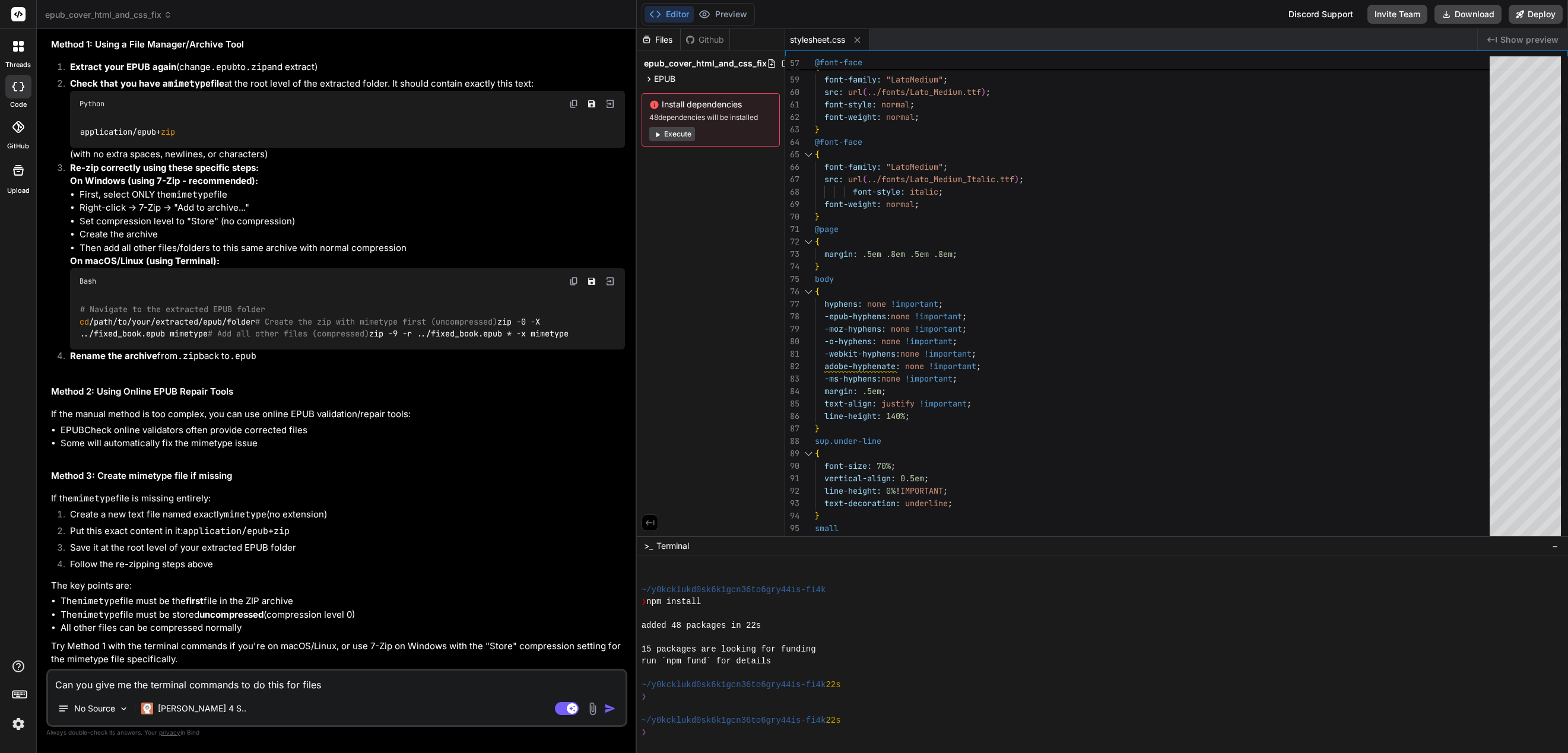
type textarea "Can you give me the terminal commands to do this for files"
type textarea "x"
type textarea "Can you give me the terminal commands to do this for files a"
type textarea "x"
type textarea "Can you give me the terminal commands to do this for files an"
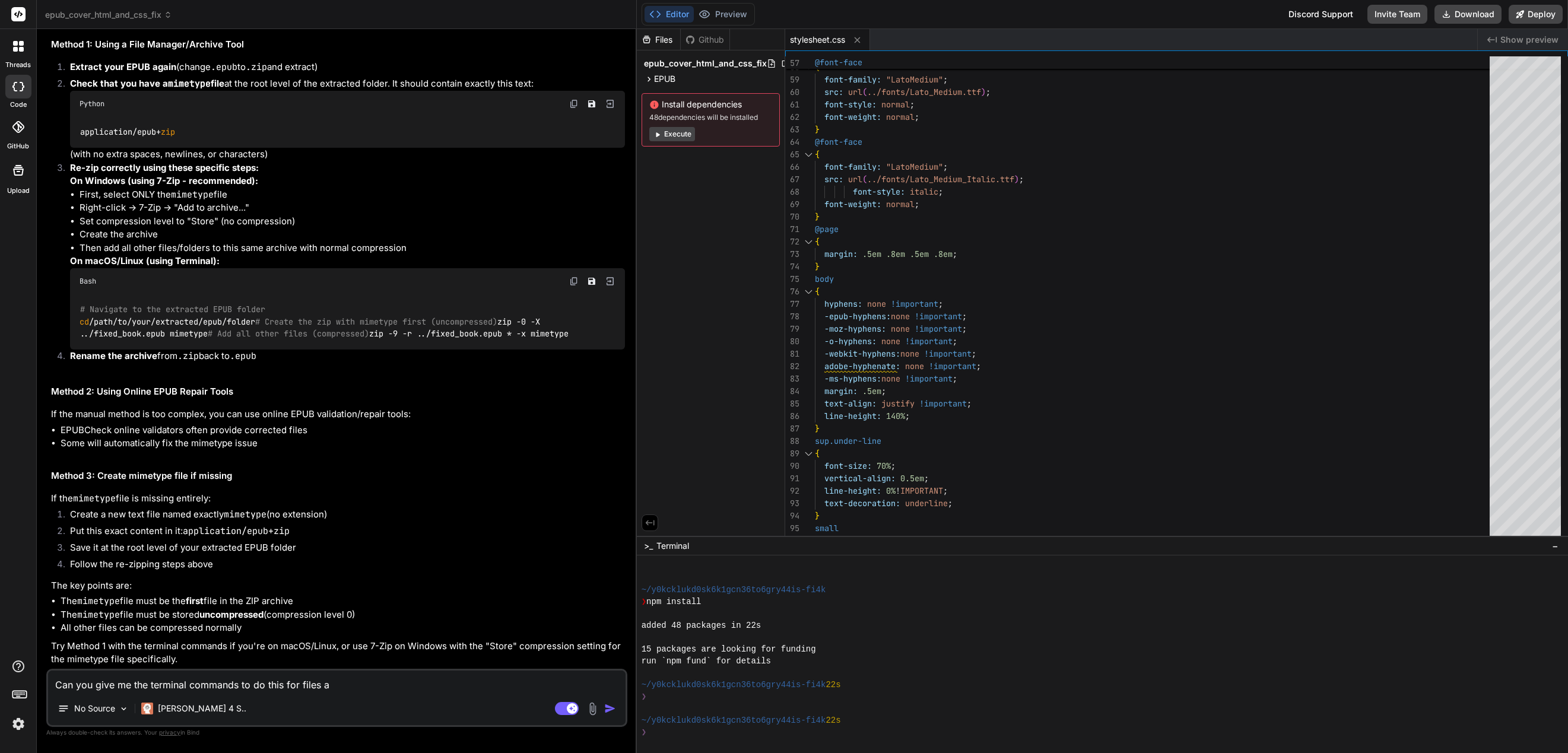
type textarea "x"
type textarea "Can you give me the terminal commands to do this for files and"
type textarea "x"
type textarea "Can you give me the terminal commands to do this for files and"
type textarea "x"
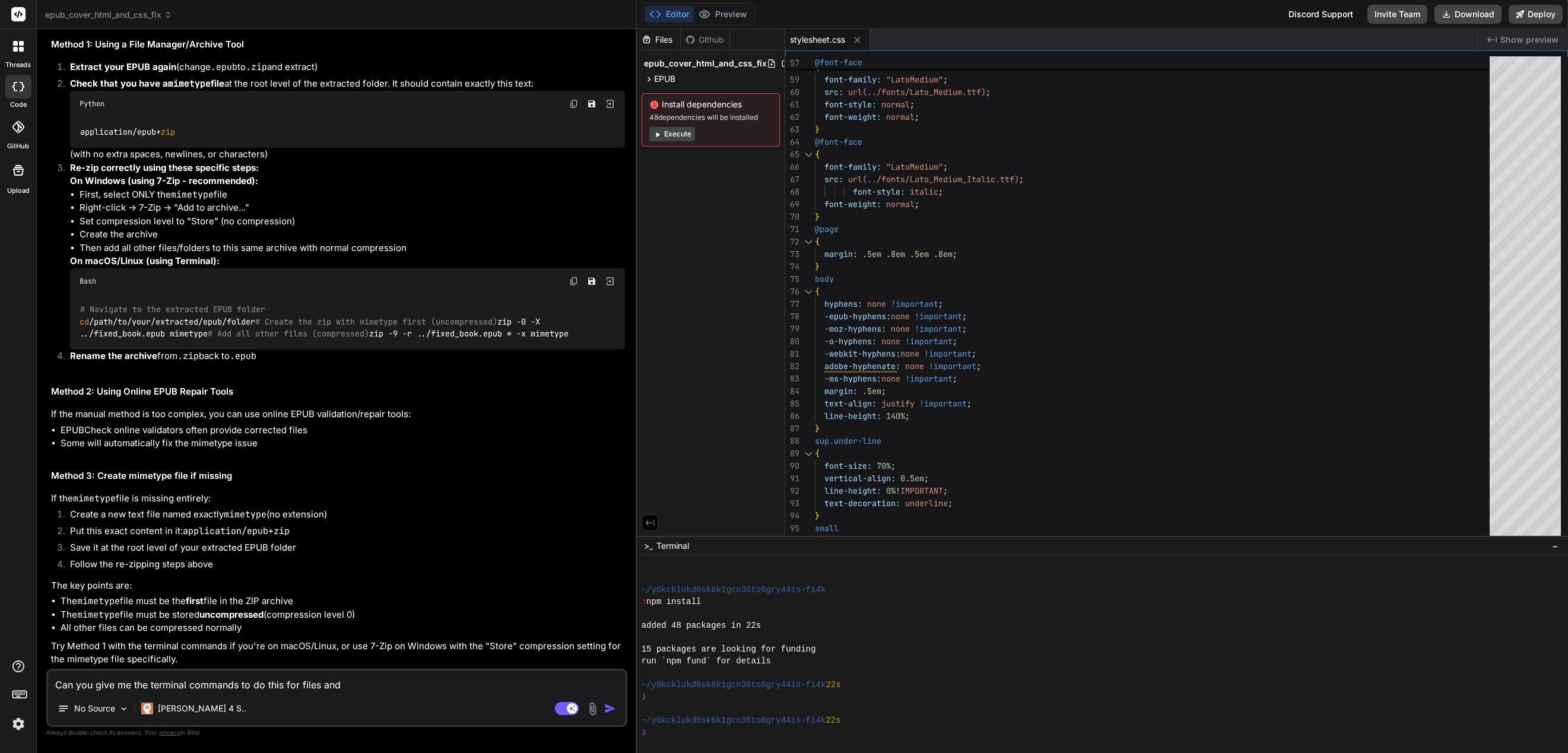
type textarea "Can you give me the terminal commands to do this for files and f"
type textarea "x"
type textarea "Can you give me the terminal commands to do this for files and fo"
type textarea "x"
type textarea "Can you give me the terminal commands to do this for files and fol"
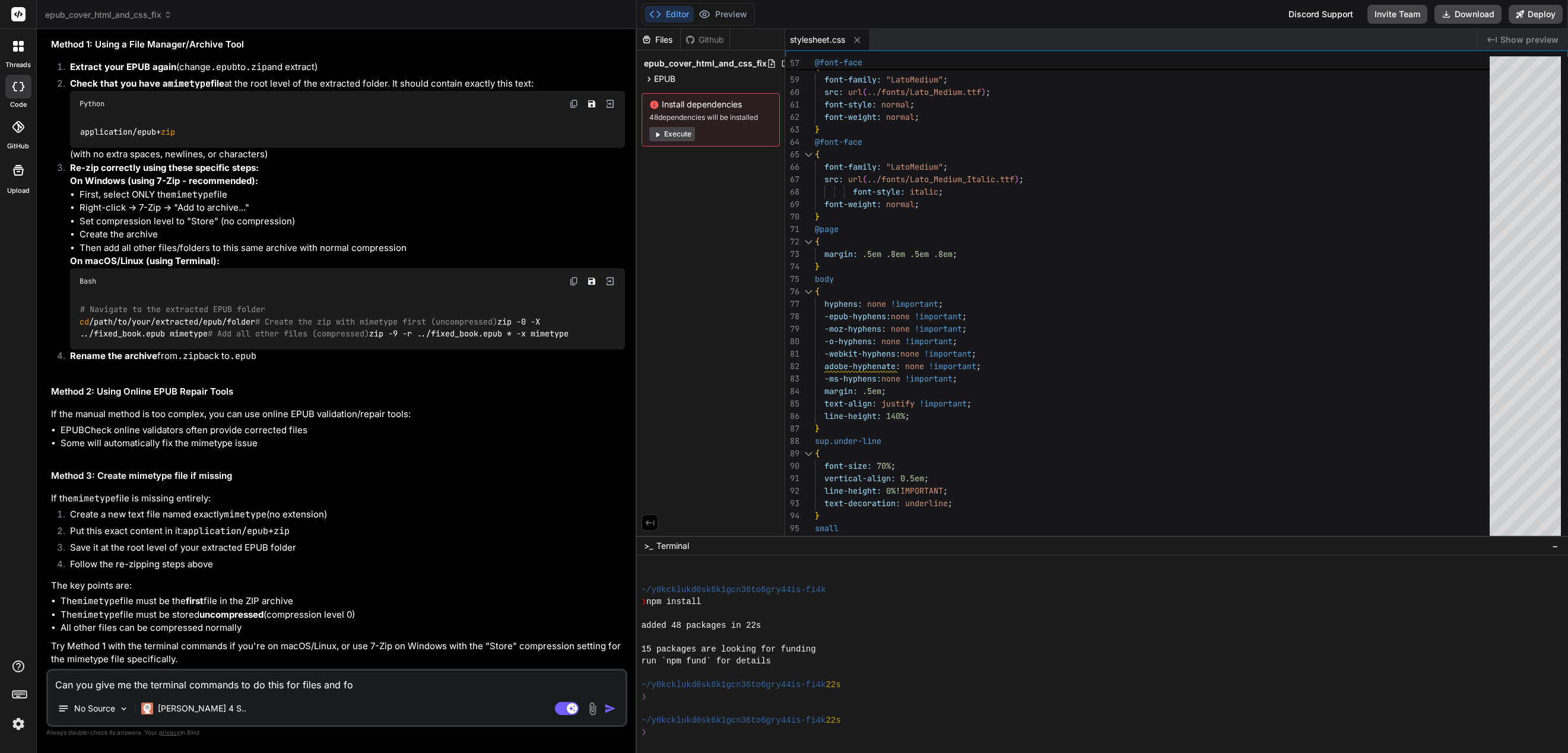
type textarea "x"
type textarea "Can you give me the terminal commands to do this for files and fold"
type textarea "x"
type textarea "Can you give me the terminal commands to do this for files and folde"
type textarea "x"
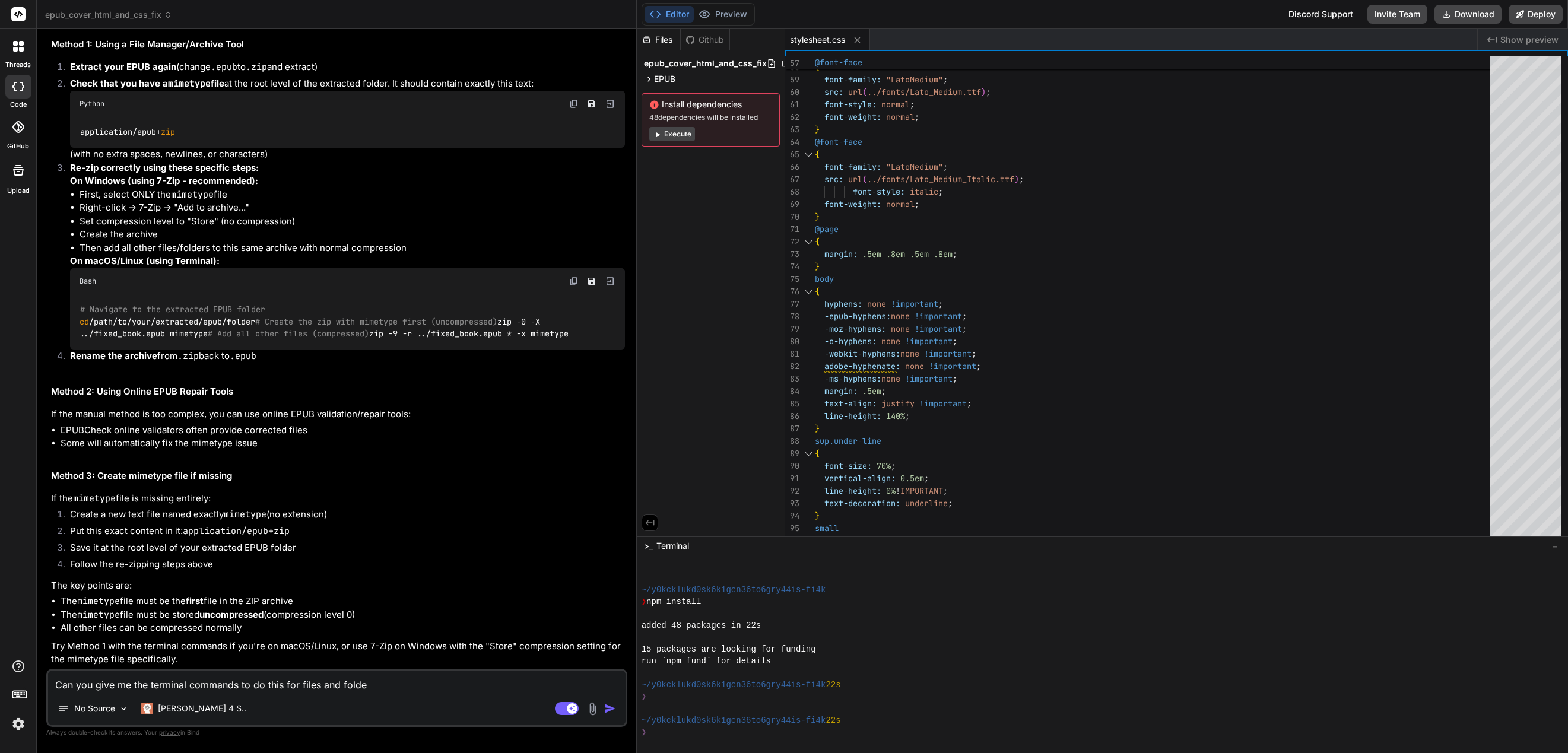
type textarea "Can you give me the terminal commands to do this for files and folder"
type textarea "x"
type textarea "Can you give me the terminal commands to do this for files and folders"
type textarea "x"
type textarea "Can you give me the terminal commands to do this for files and folders"
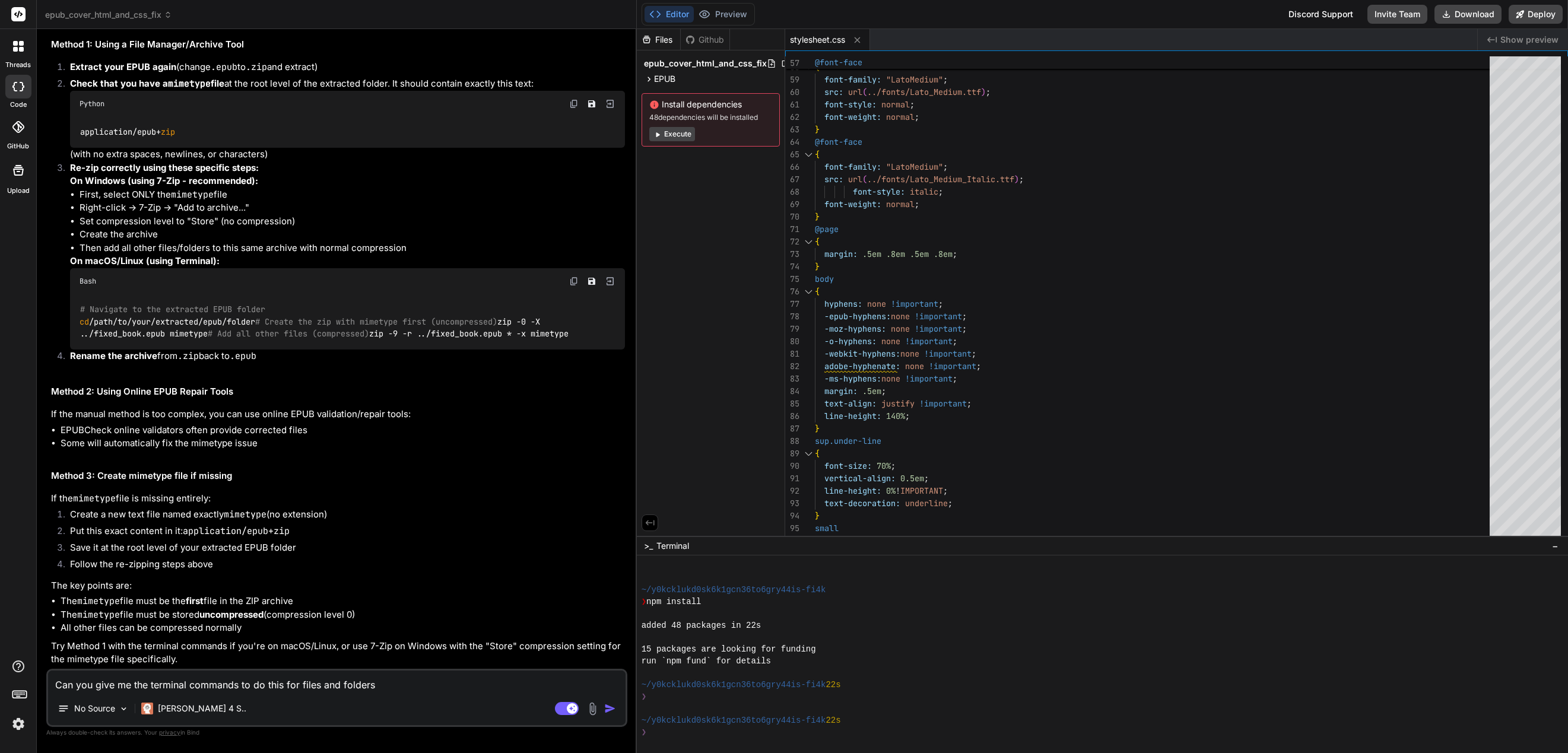
type textarea "x"
type textarea "Can you give me the terminal commands to do this for files and folders n"
type textarea "x"
type textarea "Can you give me the terminal commands to do this for files and folders na"
type textarea "x"
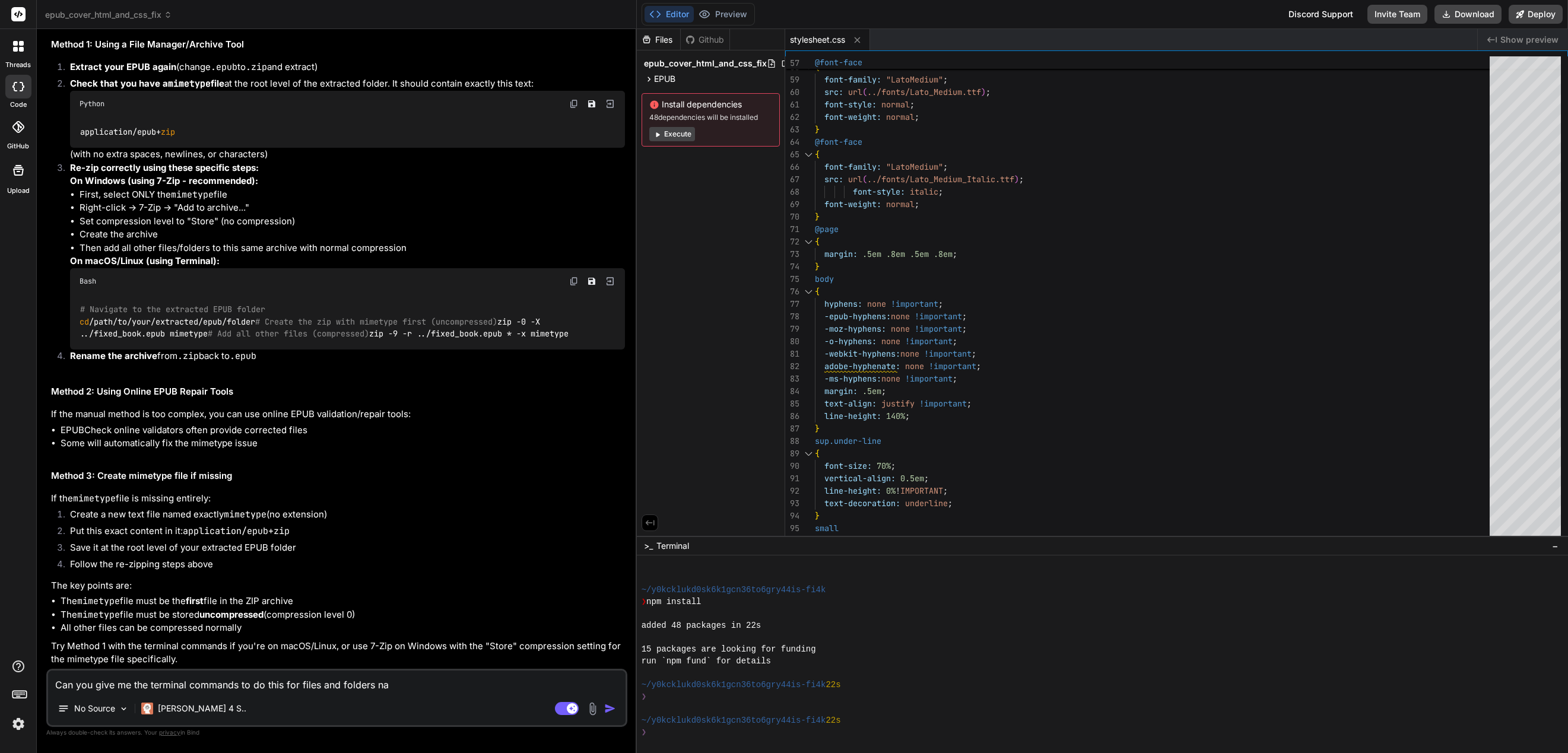
type textarea "Can you give me the terminal commands to do this for files and folders nam"
type textarea "x"
type textarea "Can you give me the terminal commands to do this for files and folders name"
type textarea "x"
type textarea "Can you give me the terminal commands to do this for files and folders named"
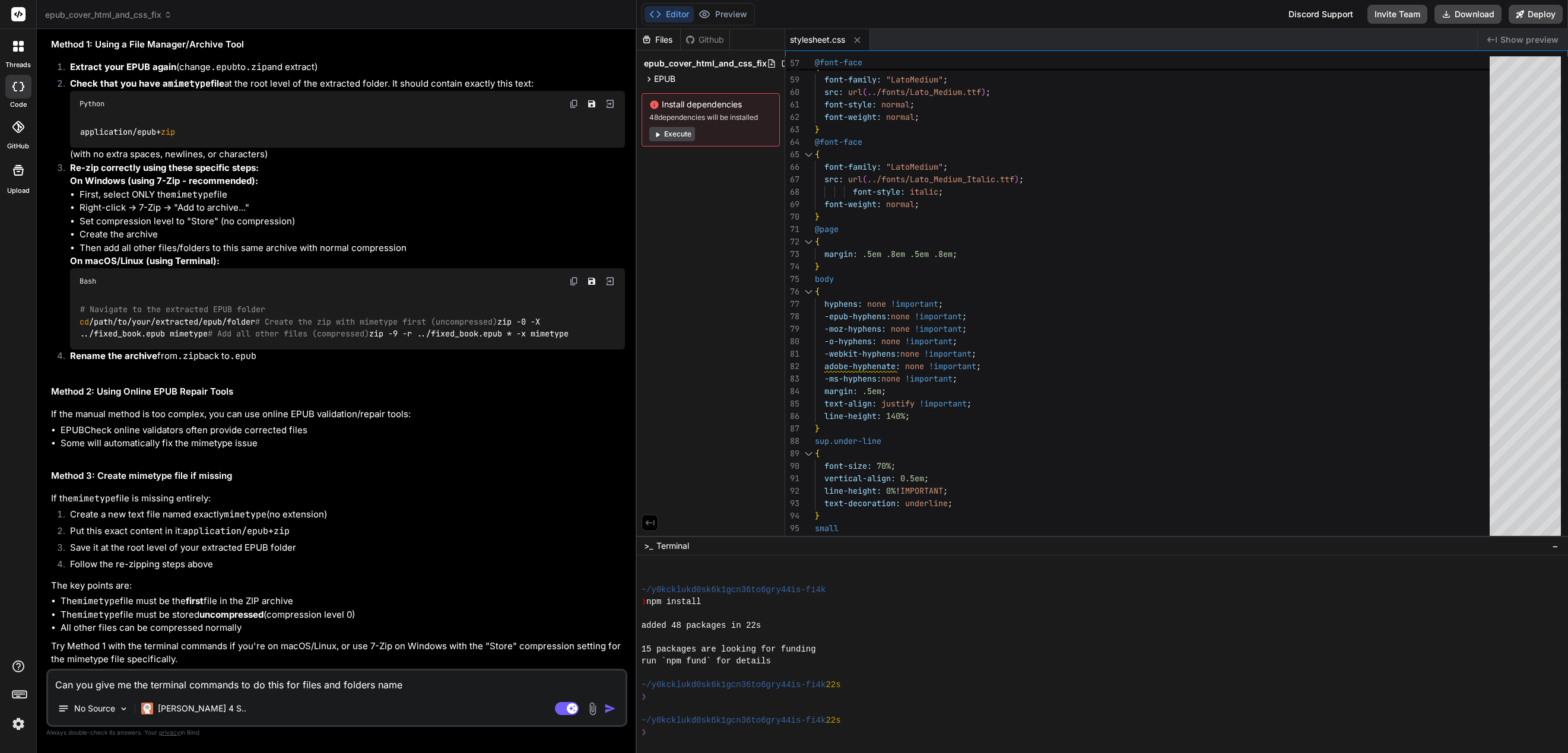
type textarea "x"
type textarea "Can you give me the terminal commands to do this for files and folders named"
type textarea "x"
type textarea "Can you give me the terminal commands to do this for files and folders named ""
type textarea "x"
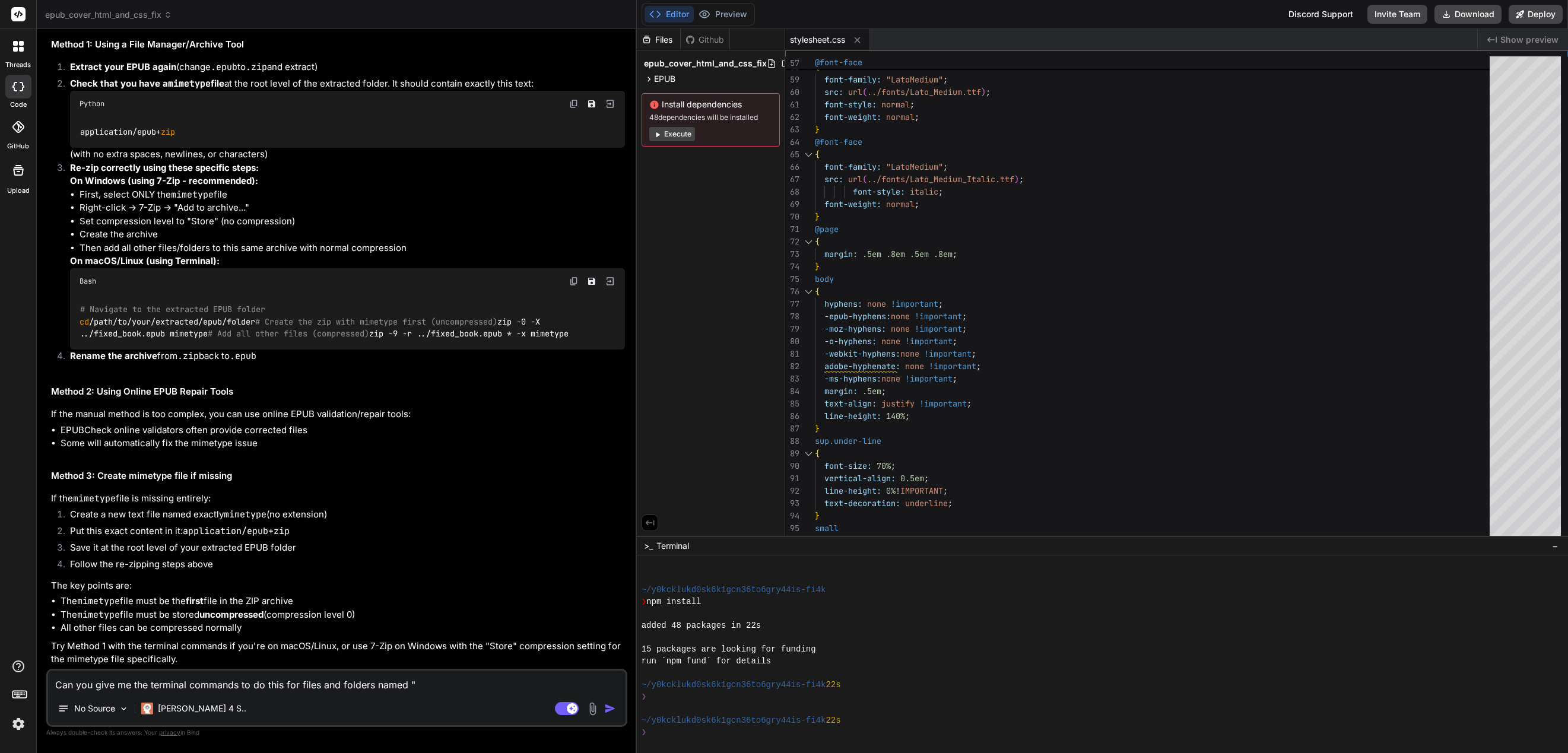
click at [259, 724] on div "Can you give me the terminal commands to do this for files and folders named " …" at bounding box center [337, 703] width 581 height 70
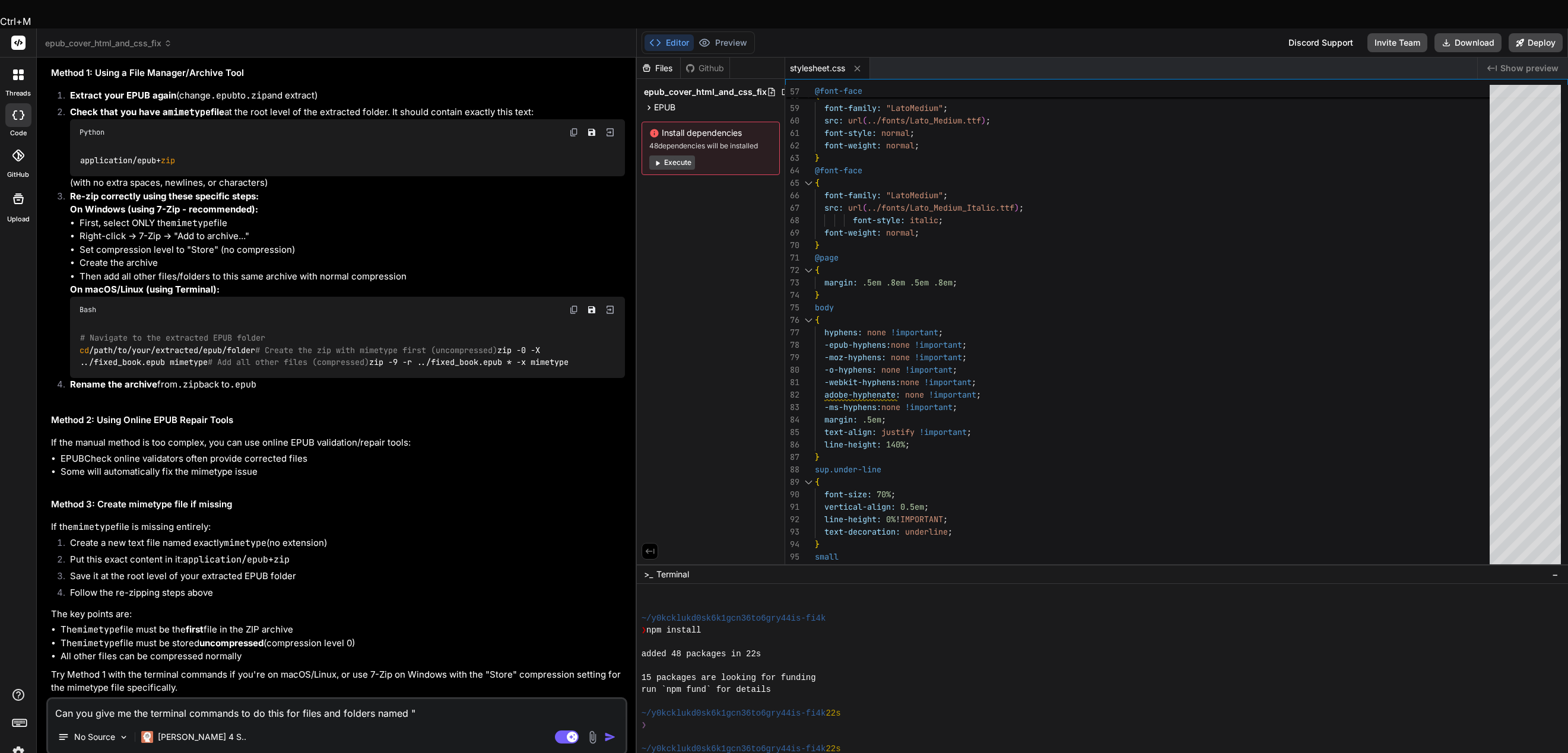
drag, startPoint x: 284, startPoint y: 685, endPoint x: 531, endPoint y: 686, distance: 247.0
click at [470, 699] on textarea "Can you give me the terminal commands to do this for files and folders named "" at bounding box center [337, 709] width 578 height 21
type textarea "Can you give me the terminal commands to do this f"
type textarea "x"
type textarea "Can you give me the terminal commands to do this fo"
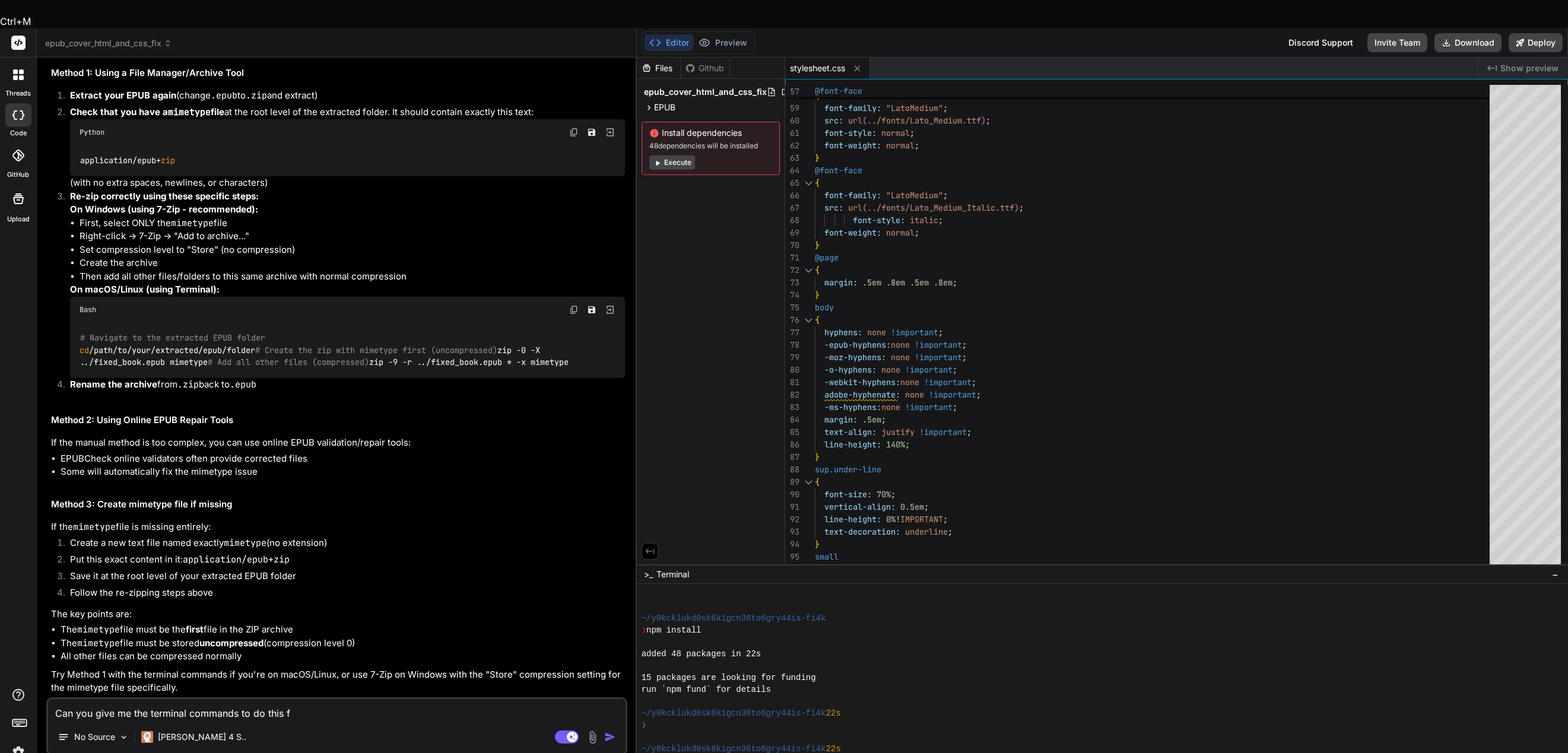
type textarea "x"
type textarea "Can you give me the terminal commands to do this fol"
type textarea "x"
type textarea "Can you give me the terminal commands to do this fold"
type textarea "x"
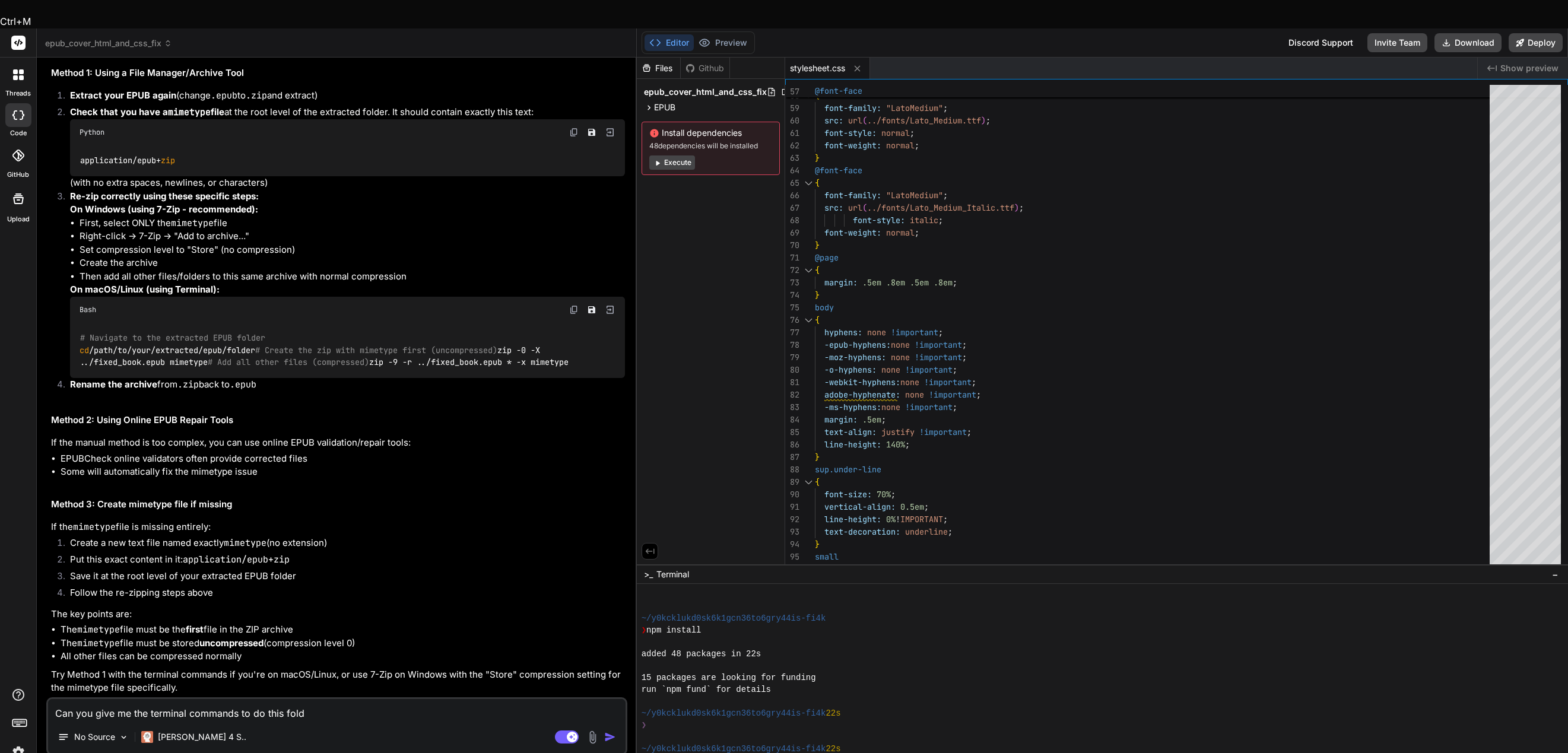
type textarea "Can you give me the terminal commands to do this folde"
type textarea "x"
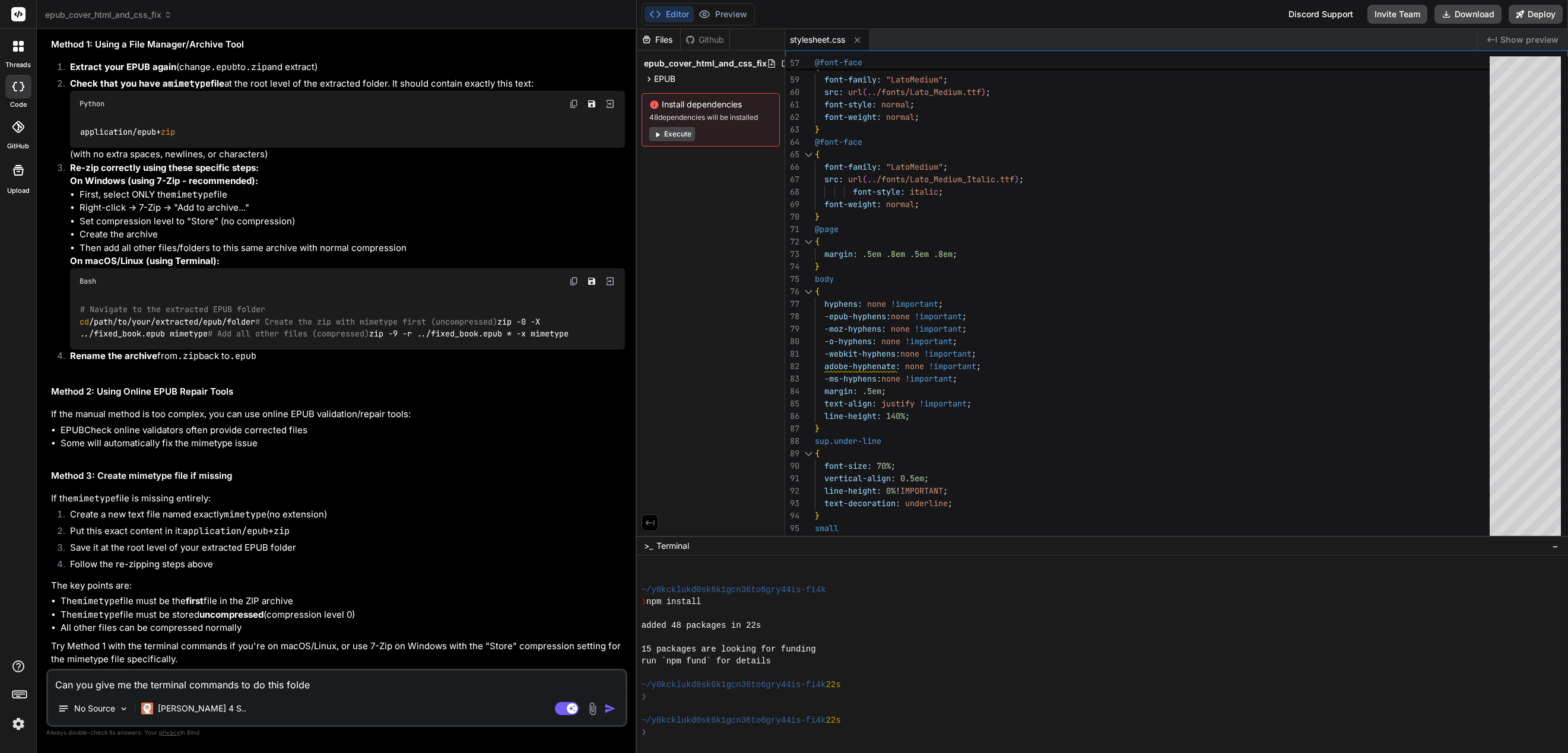
type textarea "Can you give me the terminal commands to do this folder"
type textarea "x"
type textarea "Can you give me the terminal commands to do this folders"
type textarea "x"
type textarea "Can you give me the terminal commands to do this folders"
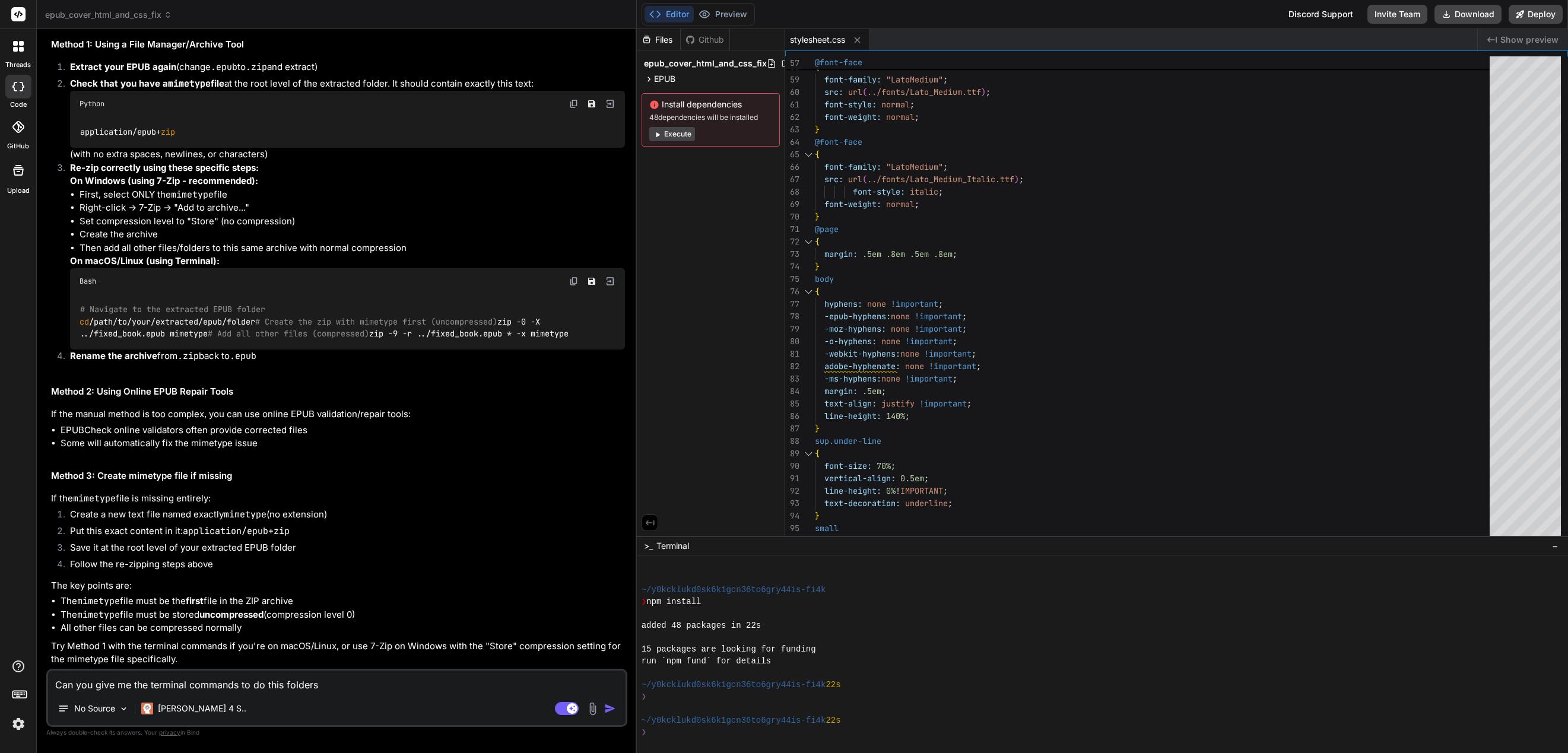
type textarea "x"
type textarea "Can you give me the terminal commands to do this folders n"
type textarea "x"
type textarea "Can you give me the terminal commands to do this folders na"
type textarea "x"
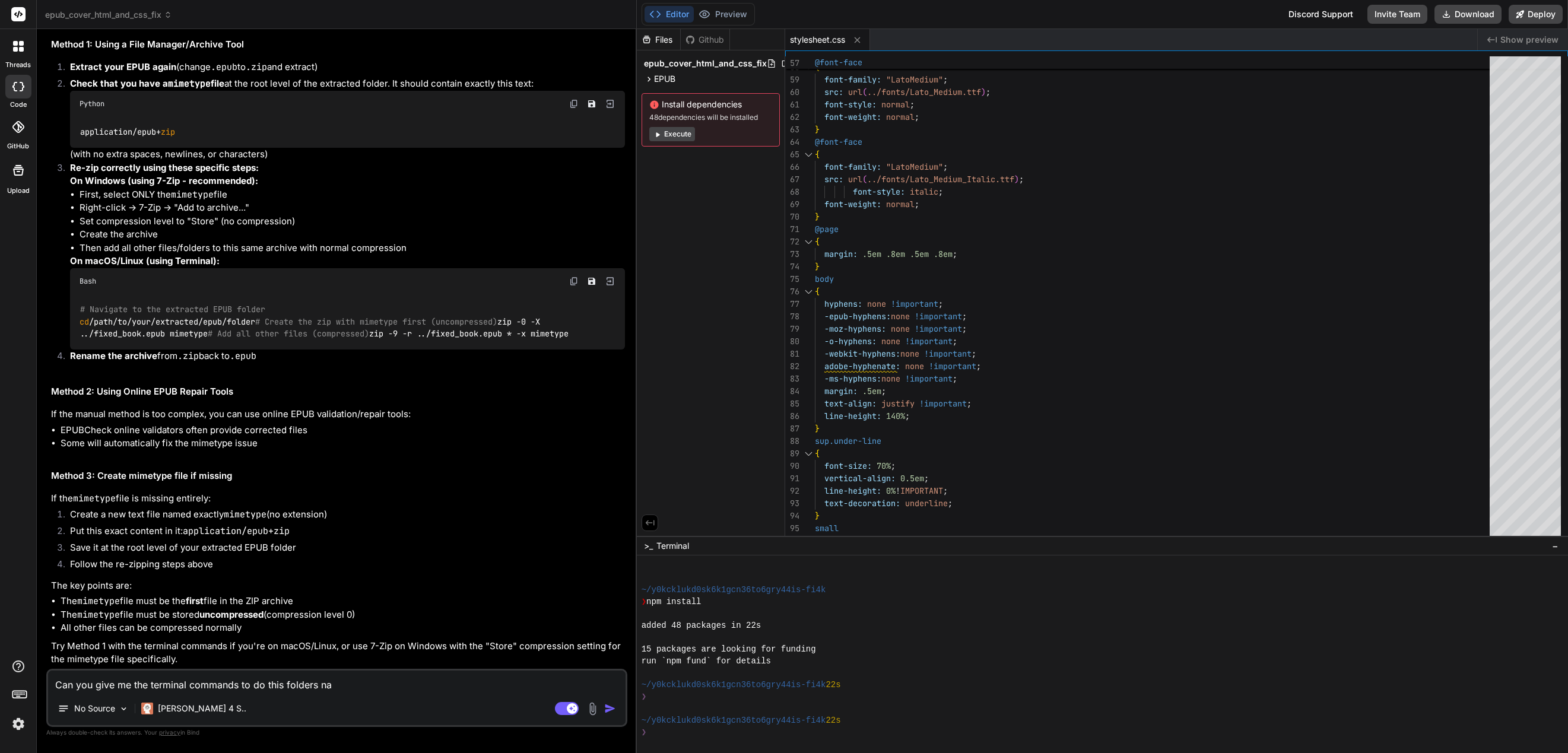
type textarea "Can you give me the terminal commands to do this folders nam"
type textarea "x"
type textarea "Can you give me the terminal commands to do this folders name"
type textarea "x"
type textarea "Can you give me the terminal commands to do this folders named"
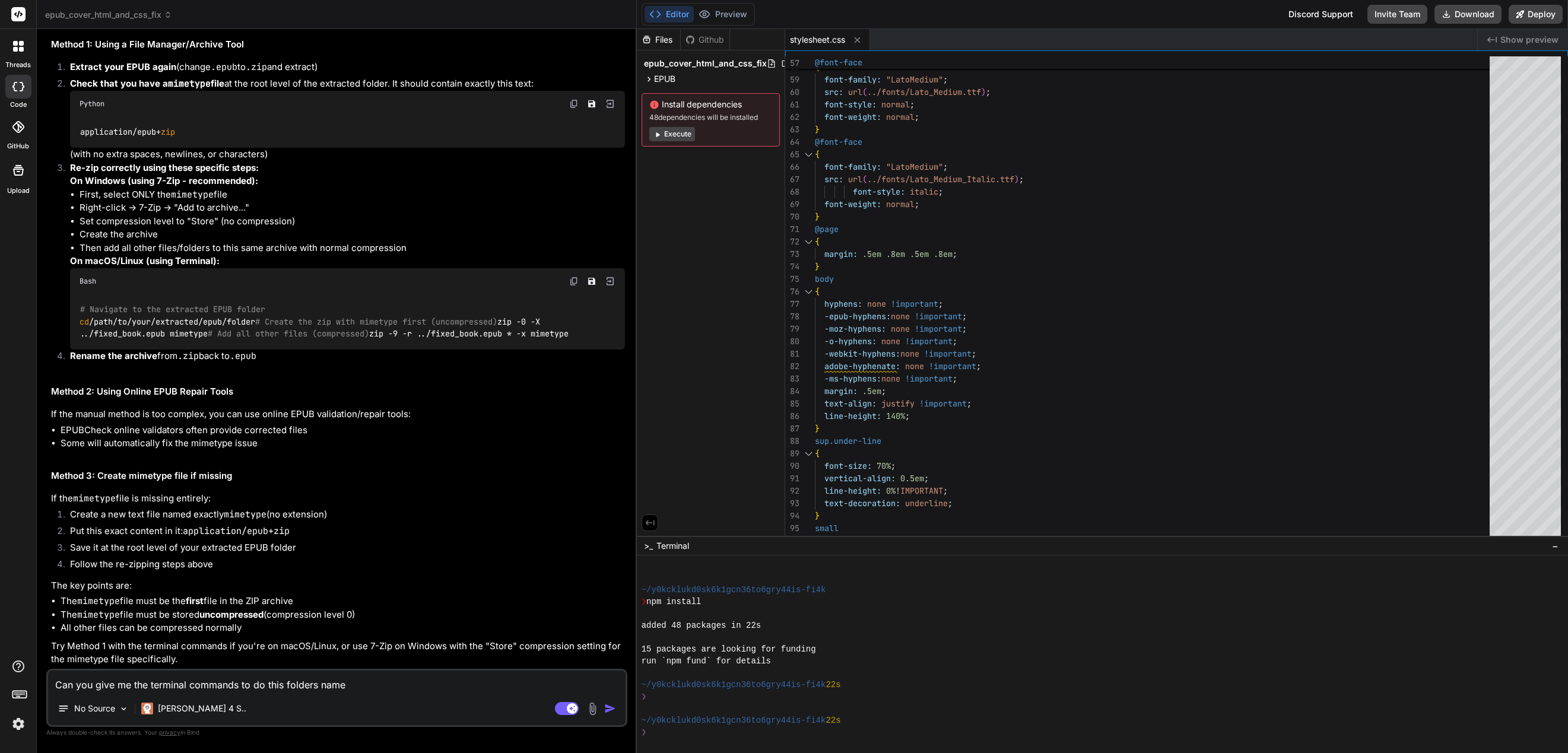
type textarea "x"
type textarea "Can you give me the terminal commands to do this folders named"
type textarea "x"
type textarea "Can you give me the terminal commands to do this folders named ""
type textarea "x"
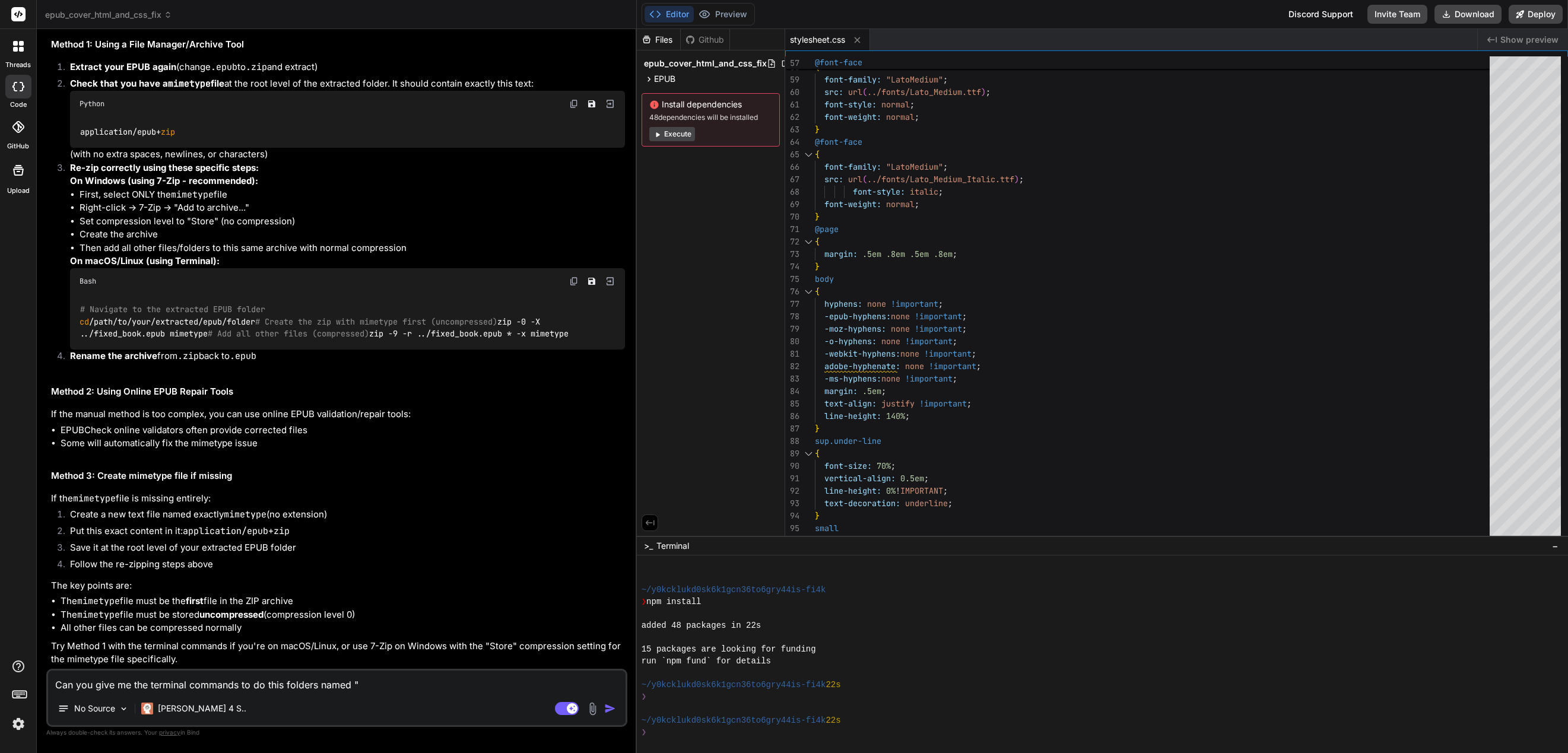
type textarea "Can you give me the terminal commands to do this folders named "o"
type textarea "x"
type textarea "Can you give me the terminal commands to do this folders named "op"
type textarea "x"
type textarea "Can you give me the terminal commands to do this folders named "ops"
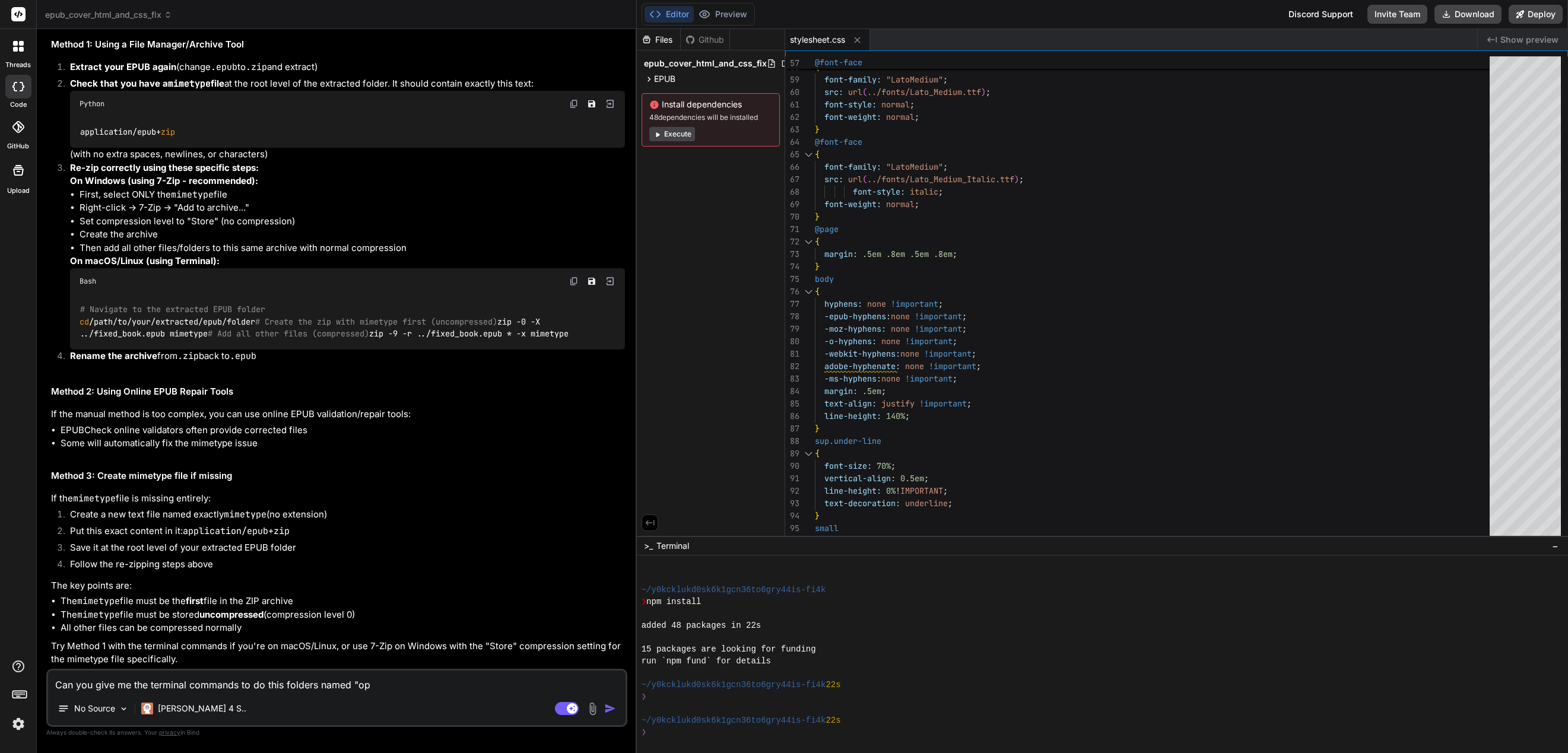
type textarea "x"
click at [312, 714] on div "No Source [PERSON_NAME] 4 S.." at bounding box center [337, 711] width 578 height 29
click at [526, 688] on textarea "Can you give me the terminal commands to do this folders named "ops" and "META-…" at bounding box center [337, 681] width 578 height 21
click at [335, 733] on p "Always double-check its answers. Your privacy in [GEOGRAPHIC_DATA]" at bounding box center [337, 732] width 581 height 11
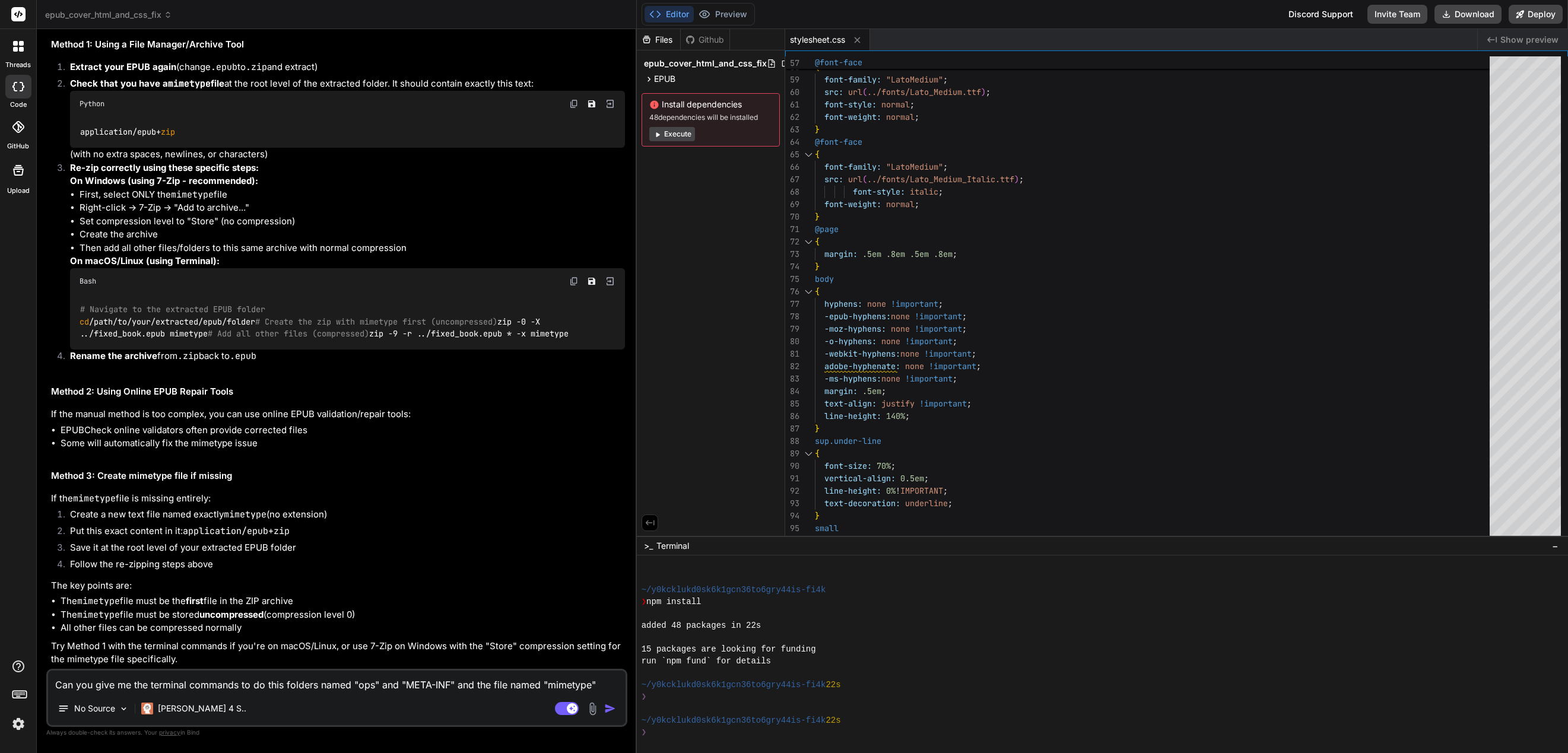
click at [281, 683] on textarea "Can you give me the terminal commands to do this folders named "ops" and "META-…" at bounding box center [337, 681] width 578 height 21
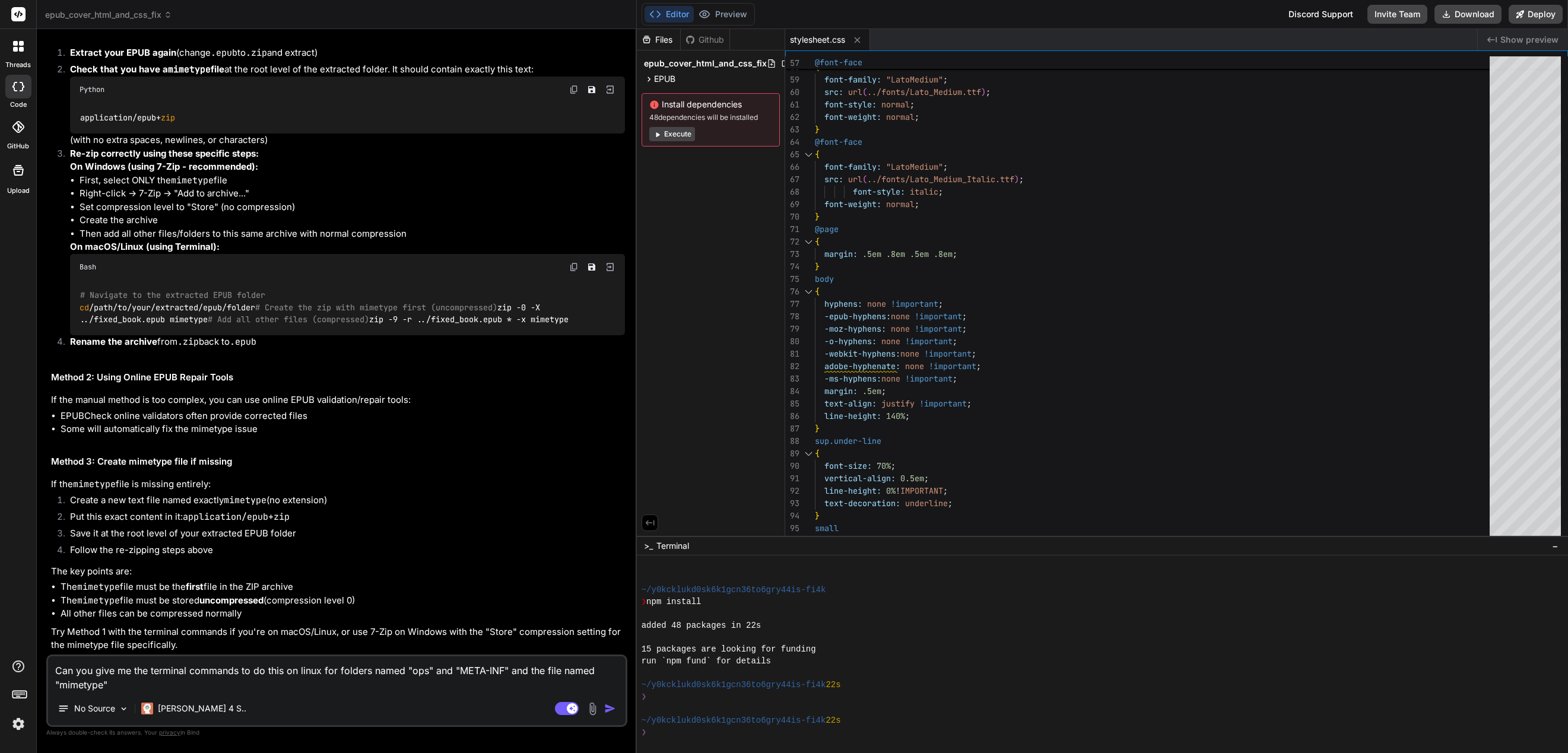
click at [207, 685] on textarea "Can you give me the terminal commands to do this on linux for folders named "op…" at bounding box center [337, 674] width 578 height 36
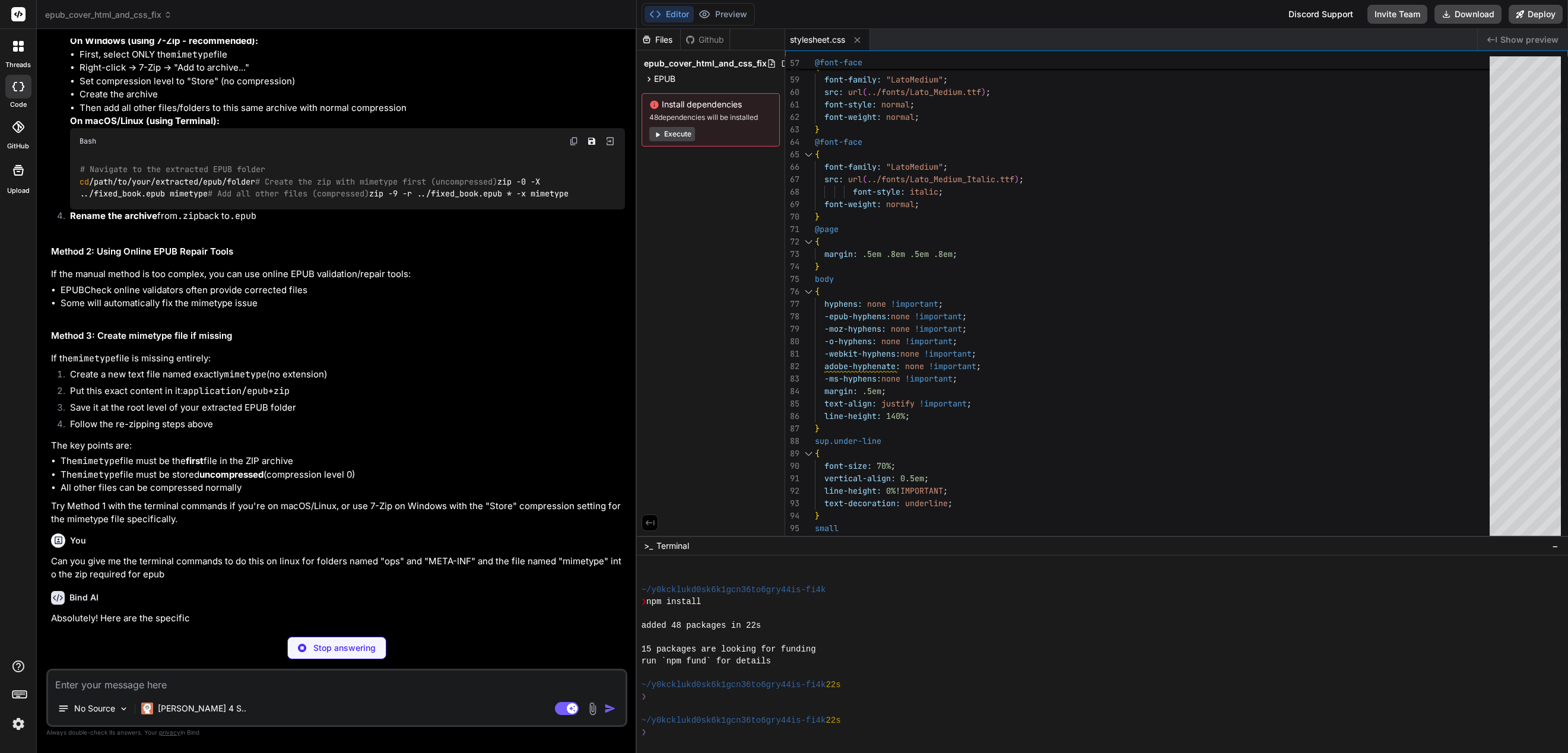
scroll to position [3509, 0]
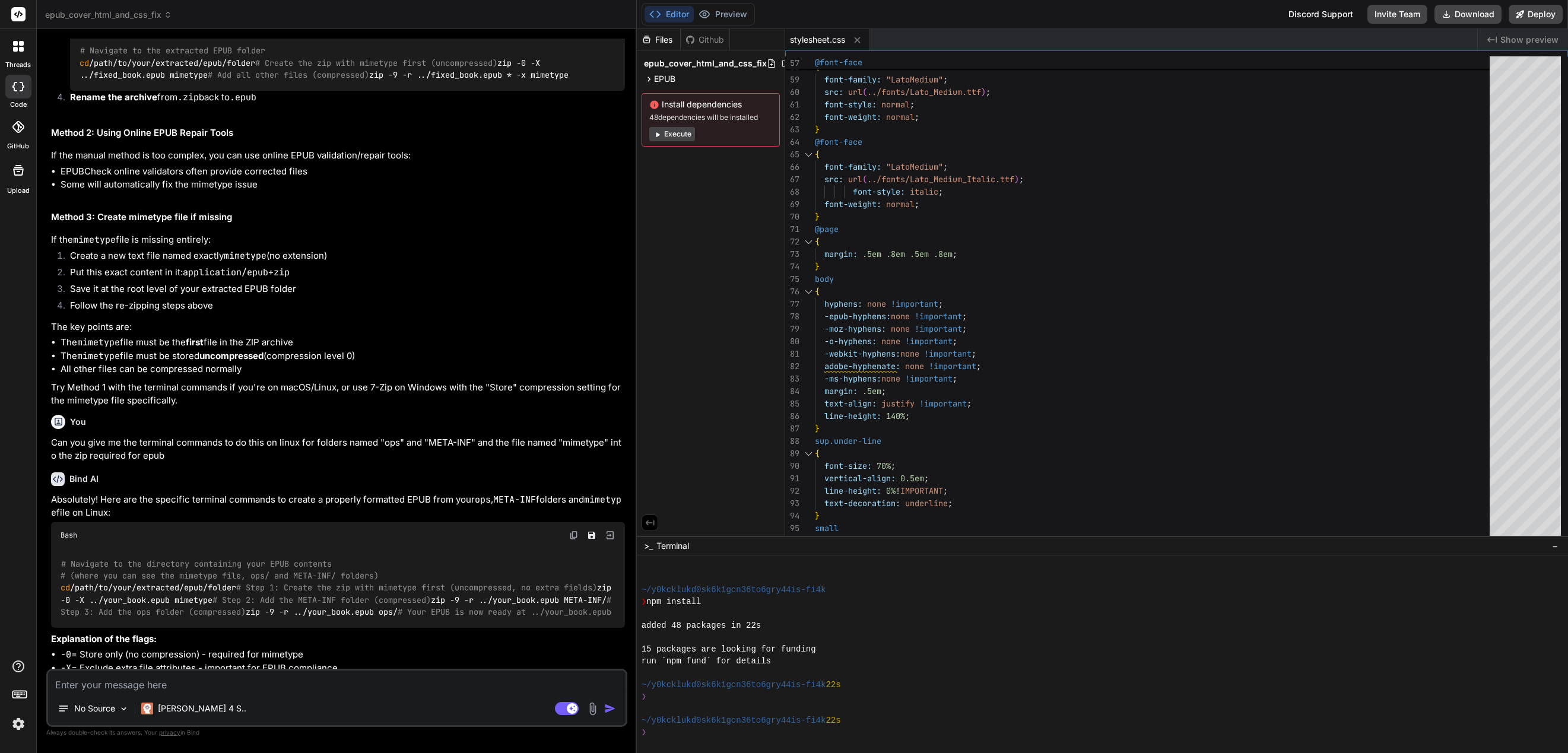
click at [440, 463] on p "Can you give me the terminal commands to do this on linux for folders named "op…" at bounding box center [337, 449] width 574 height 26
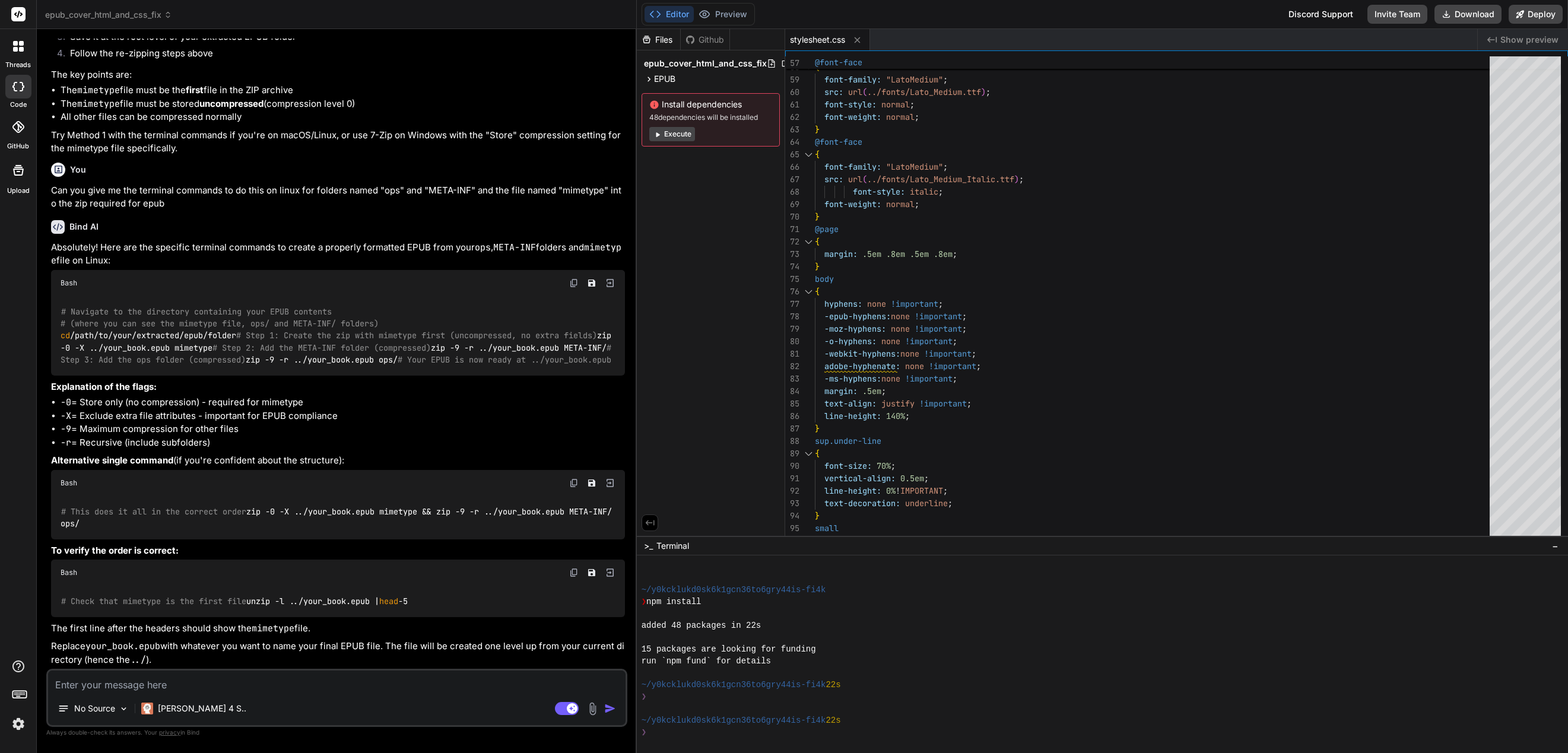
scroll to position [3953, 0]
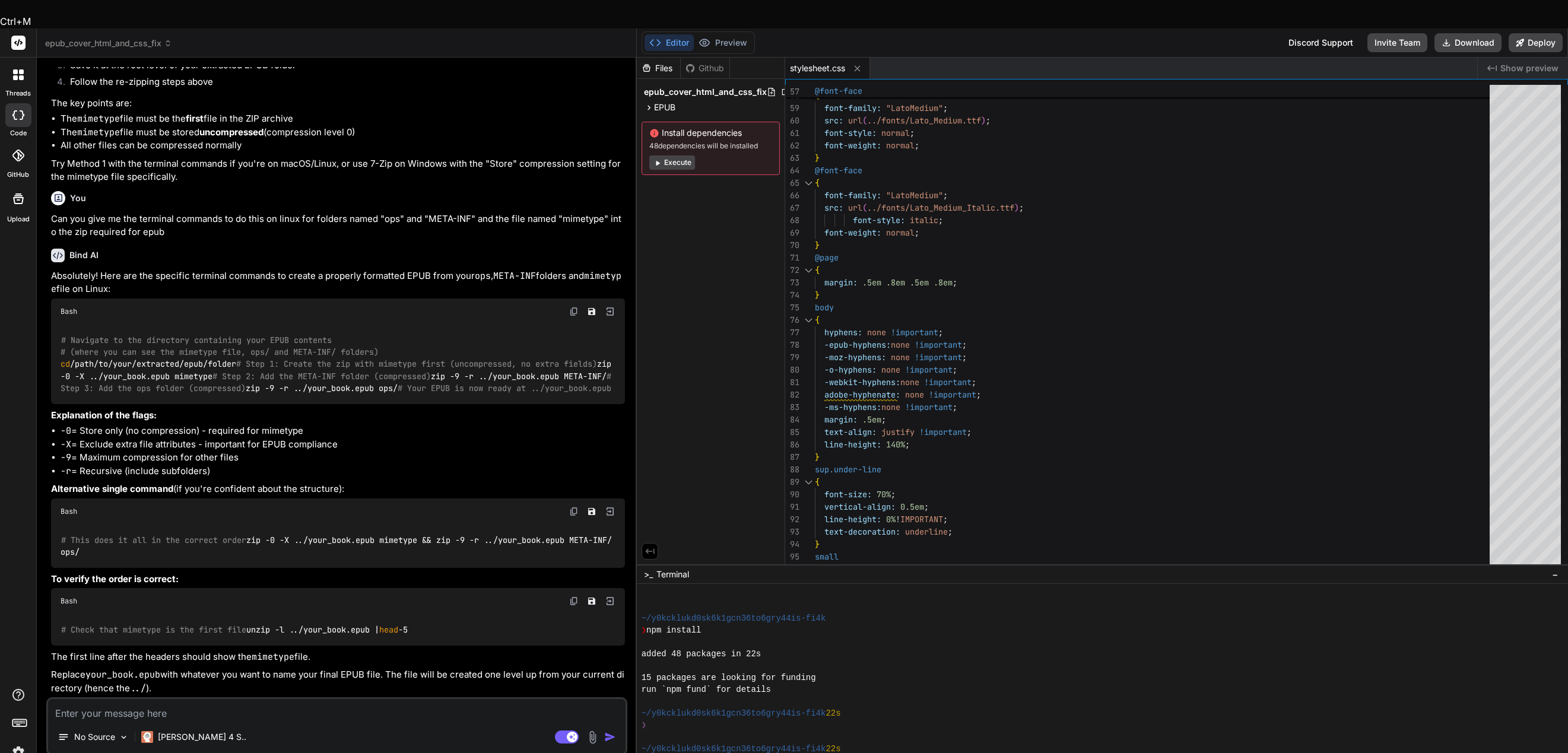
drag, startPoint x: 477, startPoint y: 579, endPoint x: 61, endPoint y: 575, distance: 416.0
click at [61, 568] on div "# This does it all in the correct order zip -0 -X ../your_book.epub mimetype &&…" at bounding box center [337, 546] width 574 height 43
copy code "zip -0 -X ../your_book.epub mimetype && zip -9 -r ../your_book.epub META-INF/ o…"
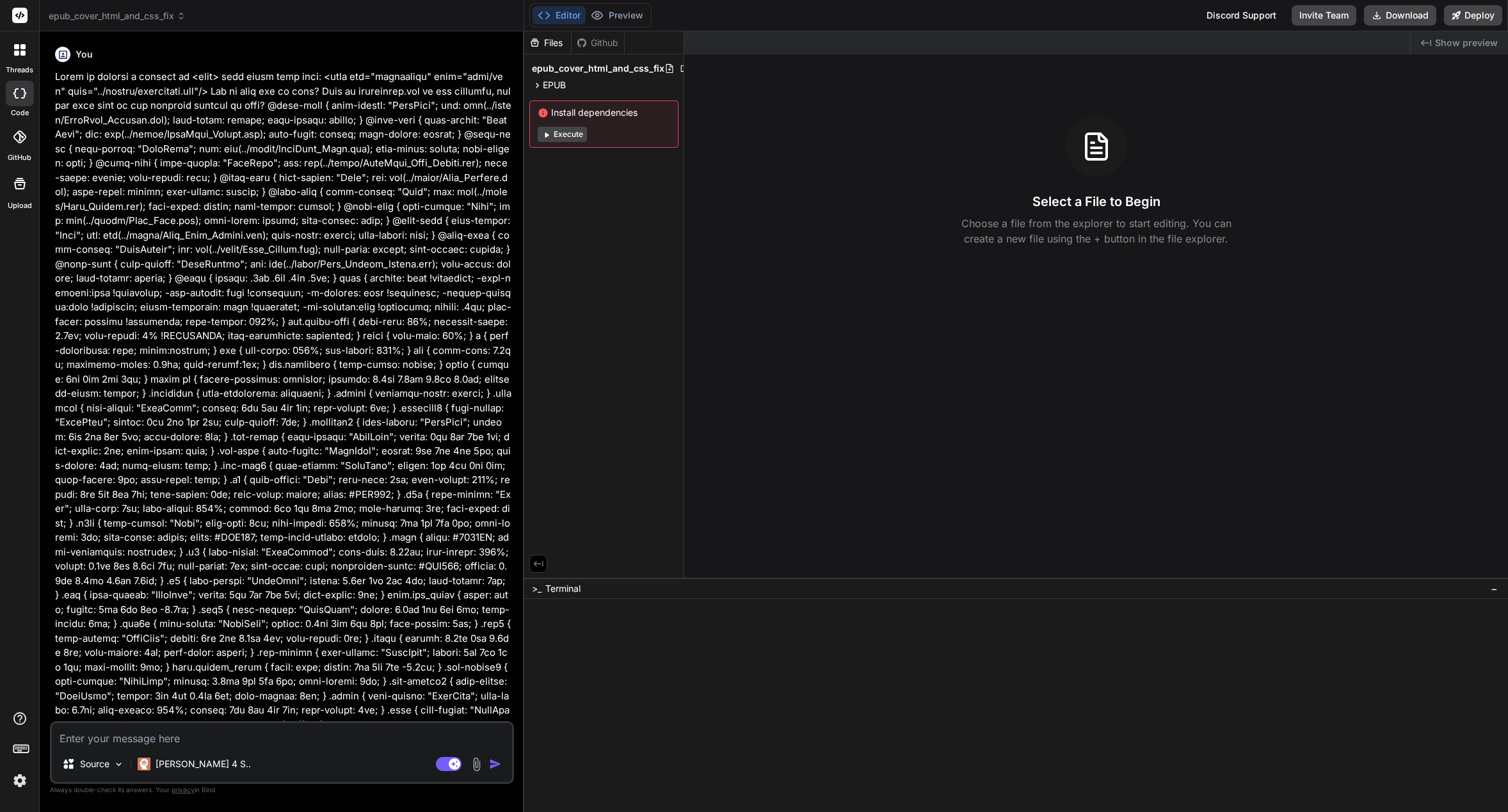
type textarea "x"
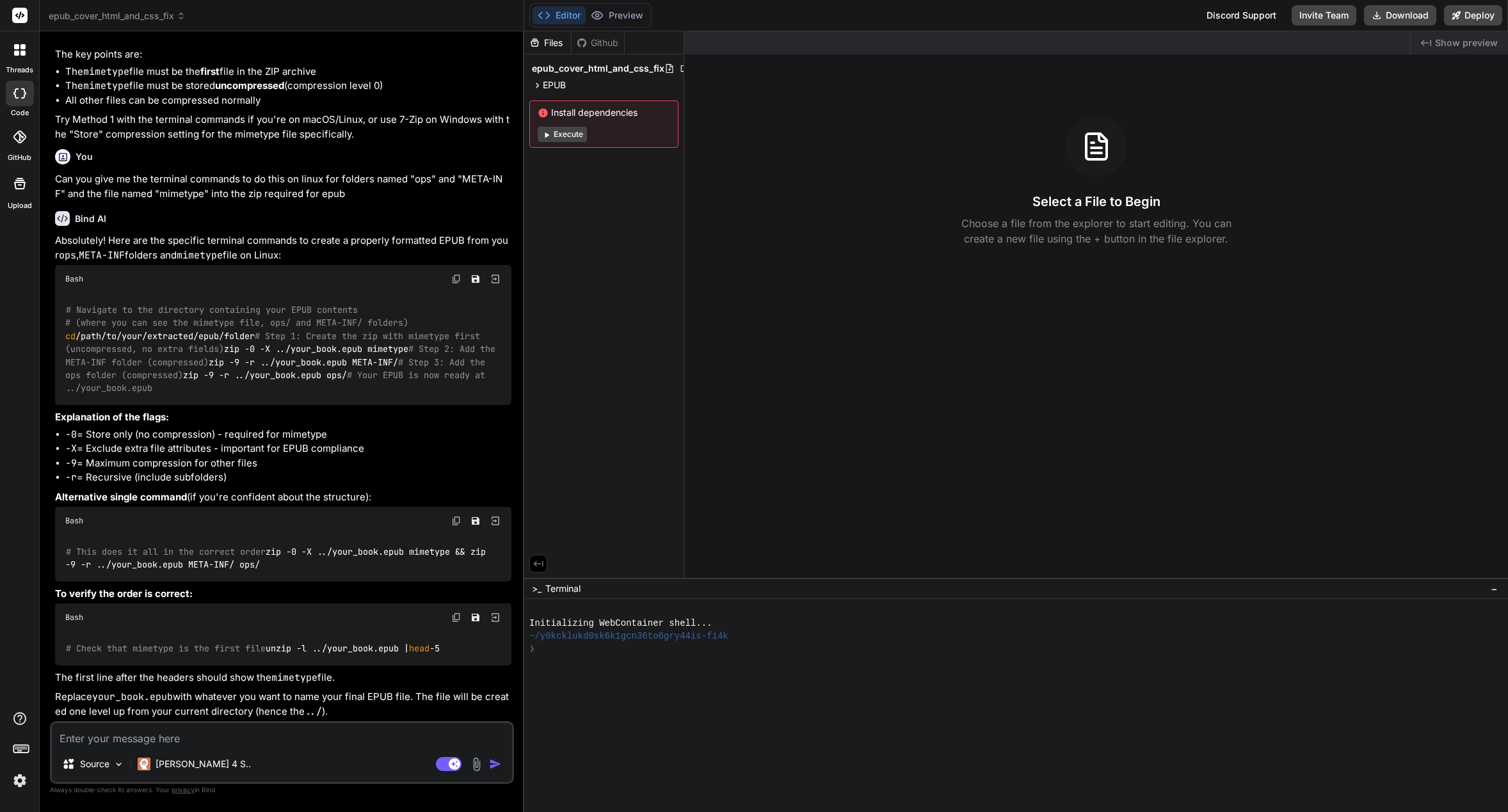
scroll to position [2918, 0]
click at [23, 777] on img at bounding box center [20, 780] width 22 height 22
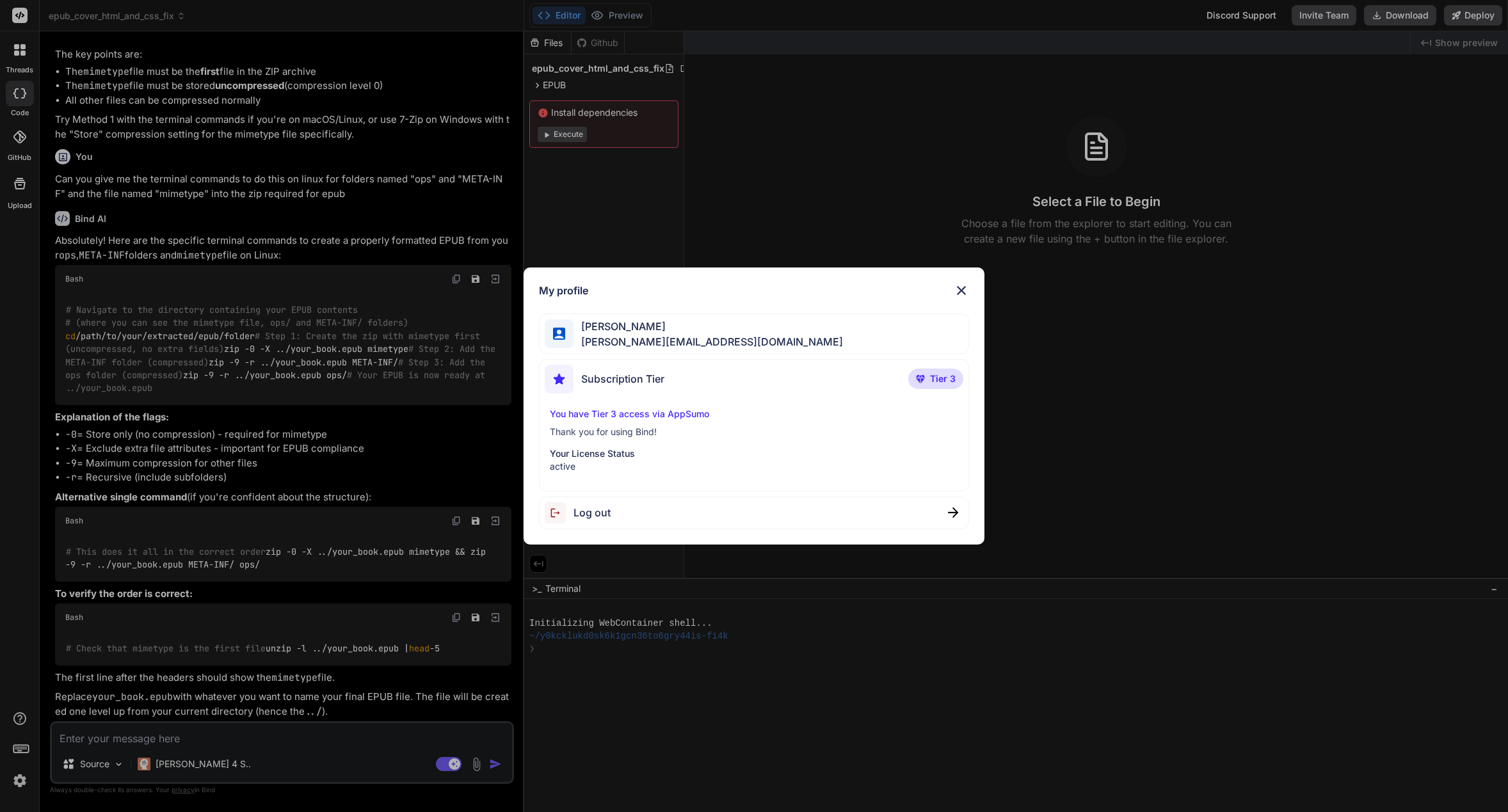
click at [873, 613] on div "My profile Alex Eriksson alex@anabolichealth.com Subscription Tier Tier 3 You h…" at bounding box center [754, 406] width 1508 height 812
